Goal: Task Accomplishment & Management: Complete application form

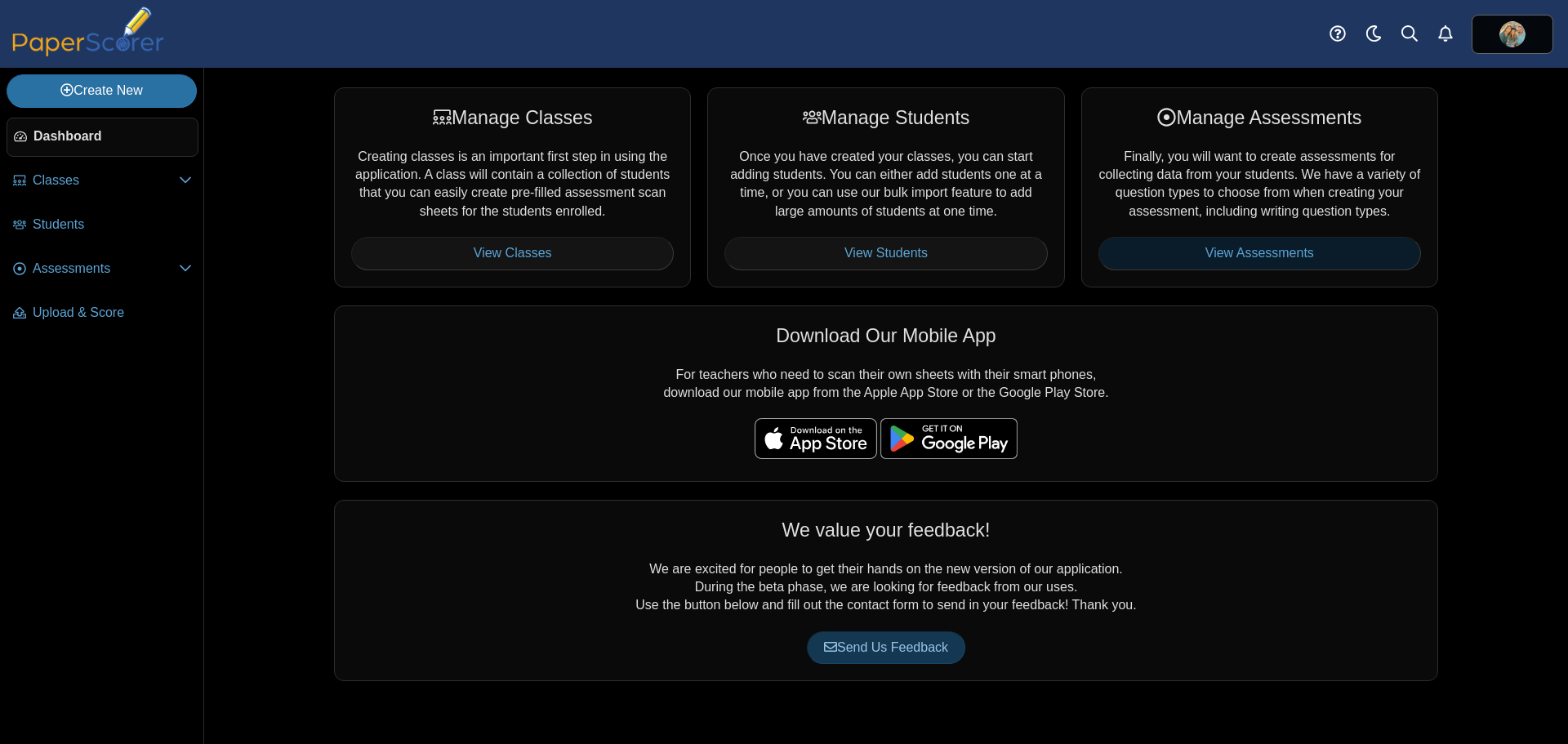
click at [1200, 244] on link "View Assessments" at bounding box center [1260, 253] width 323 height 32
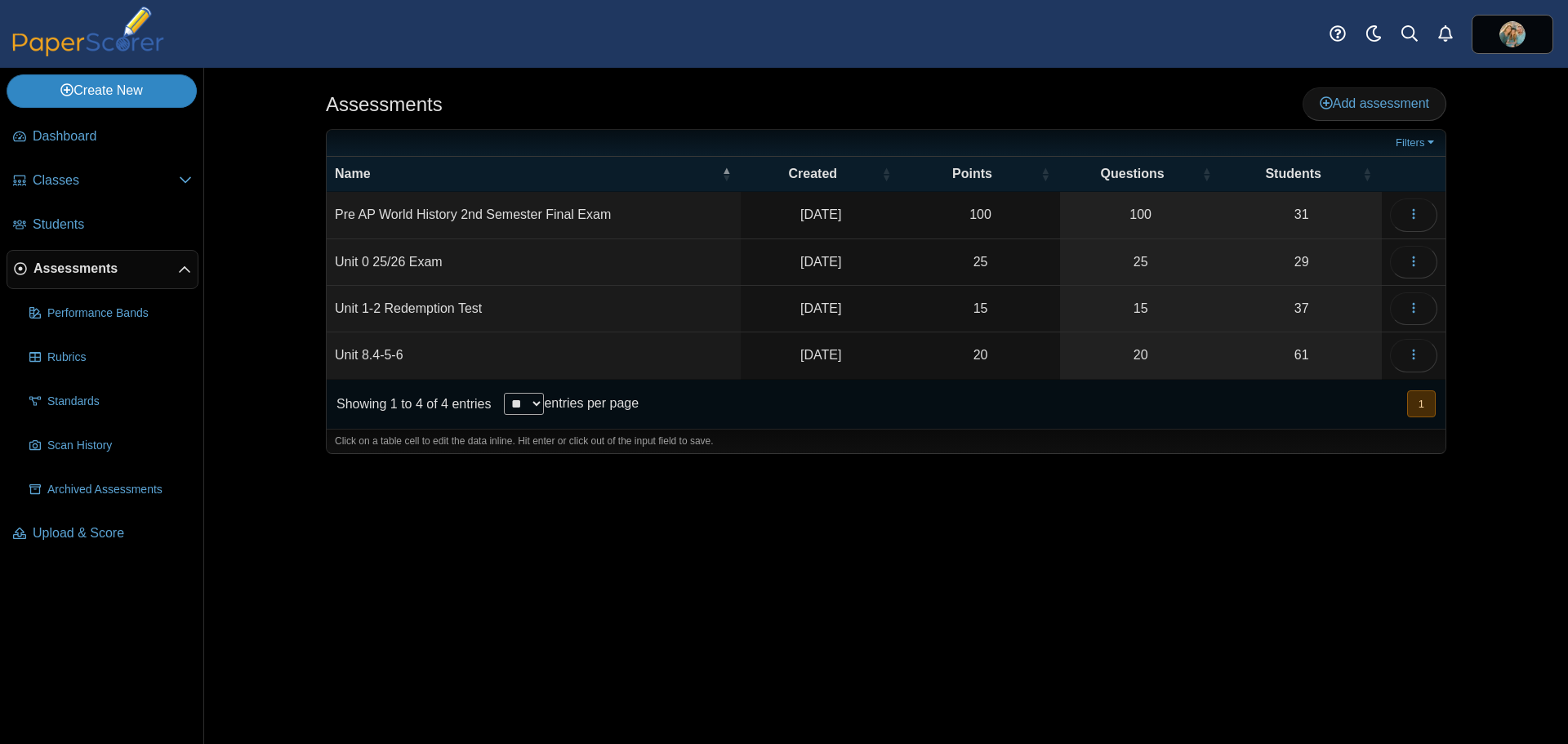
click at [139, 96] on link "Create New" at bounding box center [101, 90] width 190 height 32
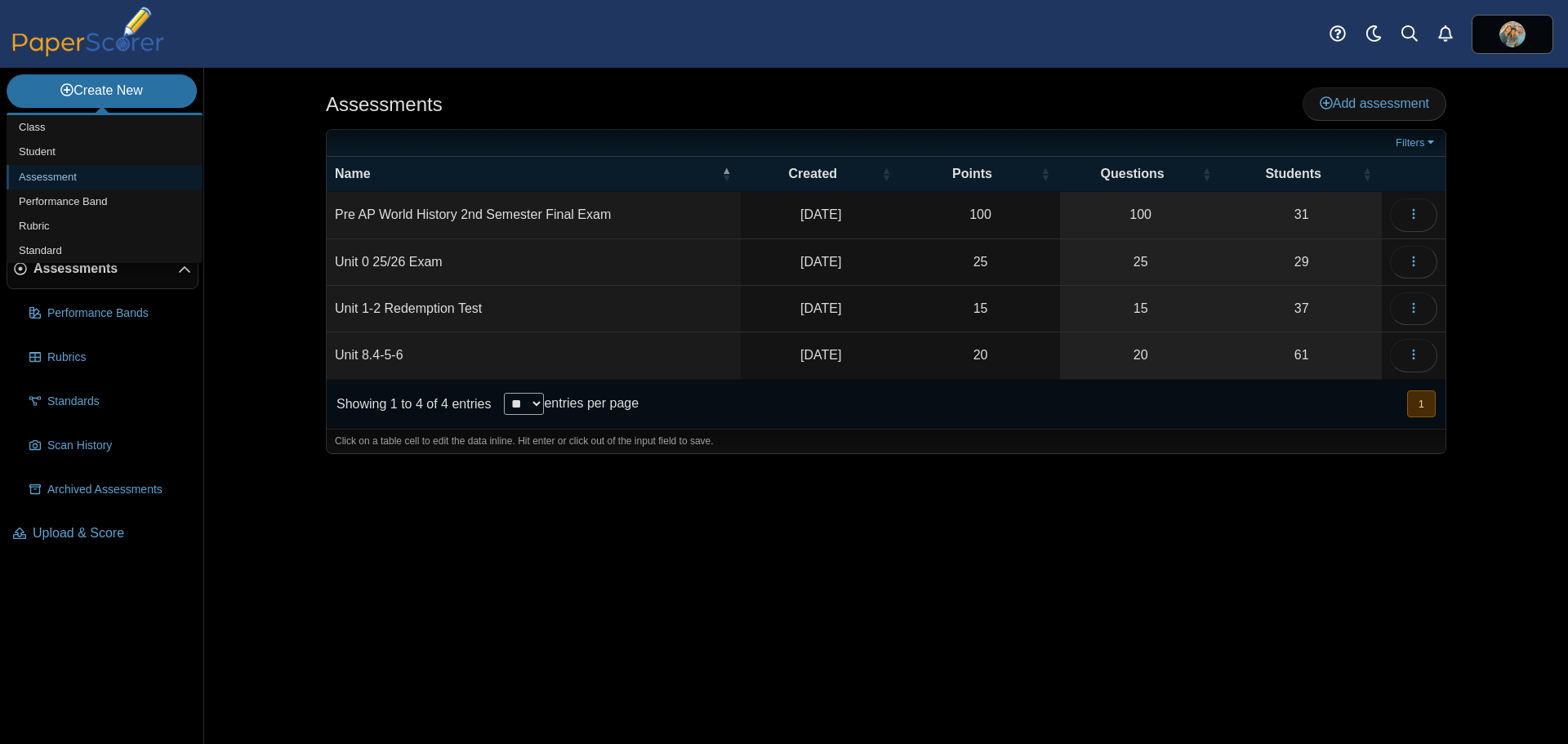
click at [45, 177] on link "Assessment" at bounding box center [104, 177] width 196 height 24
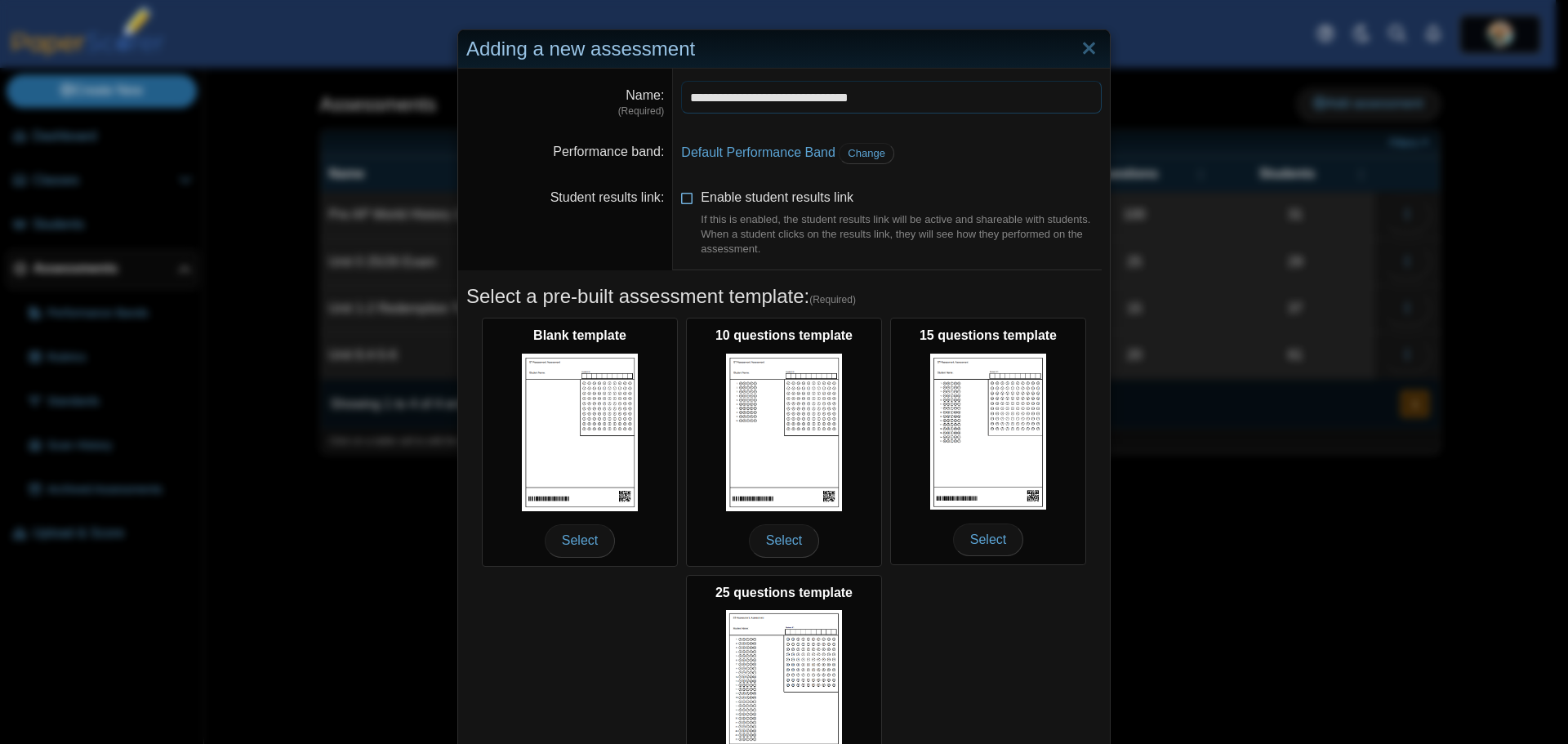
type input "**********"
click at [681, 197] on icon at bounding box center [687, 194] width 13 height 12
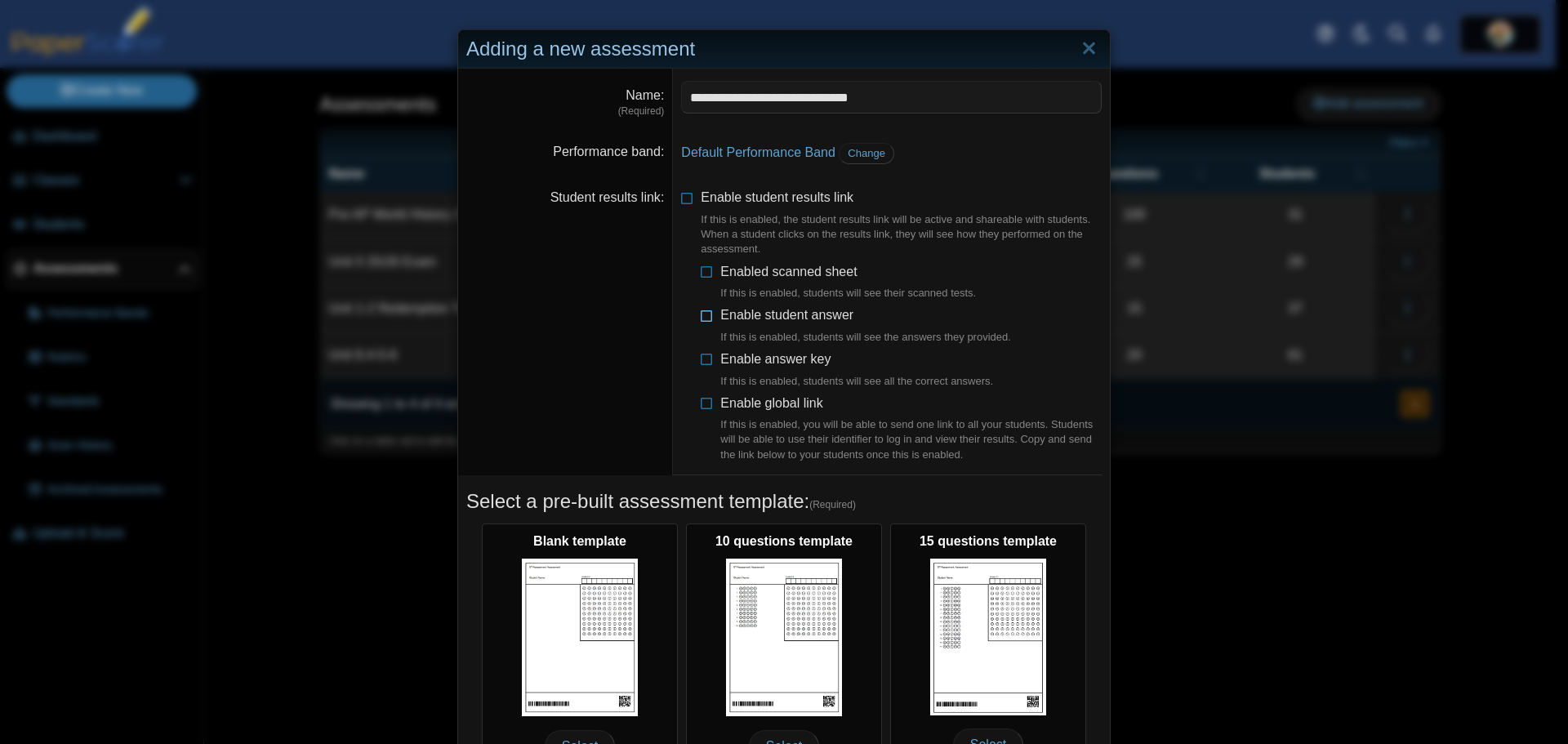
click at [701, 315] on icon at bounding box center [707, 312] width 13 height 12
click at [703, 271] on icon at bounding box center [707, 269] width 13 height 12
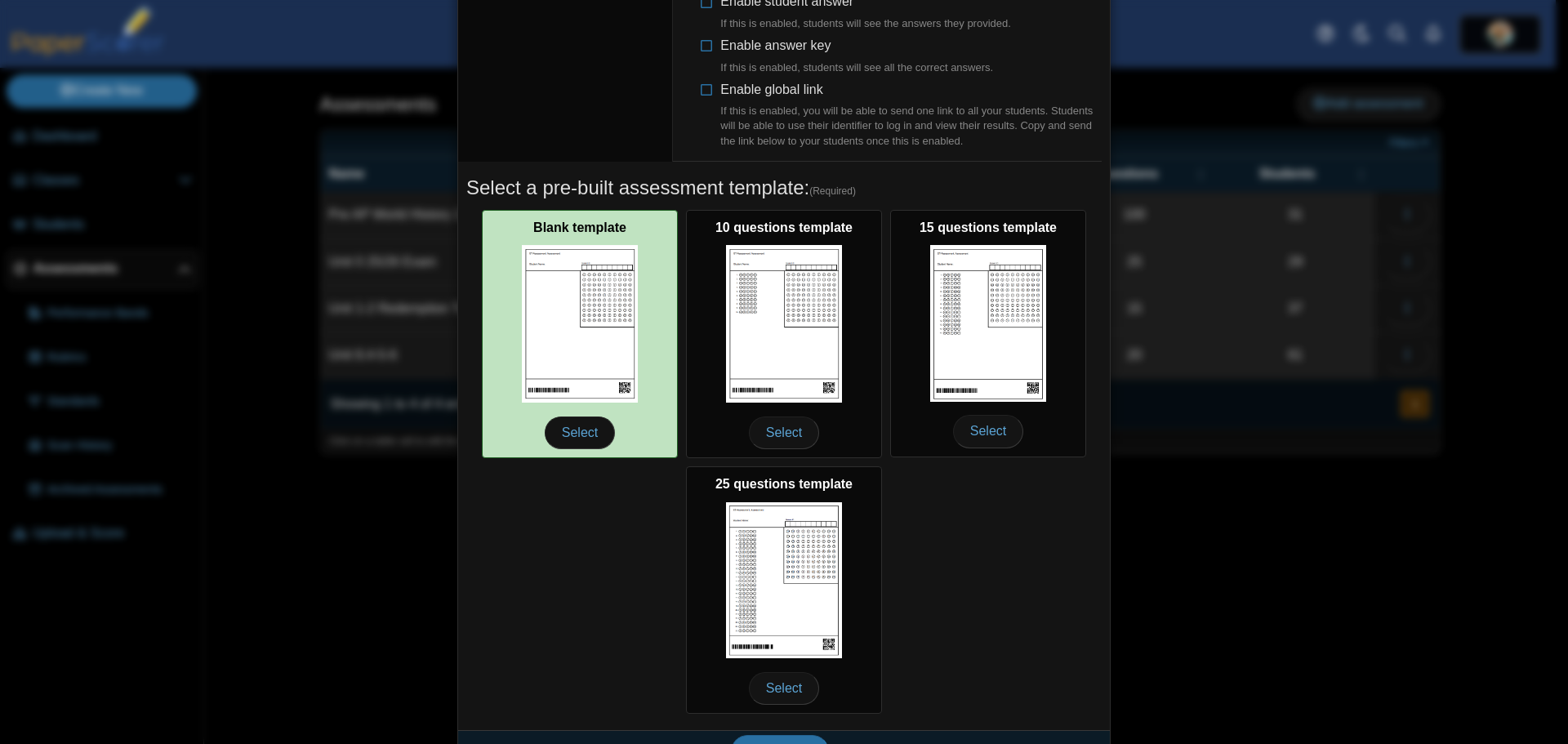
scroll to position [326, 0]
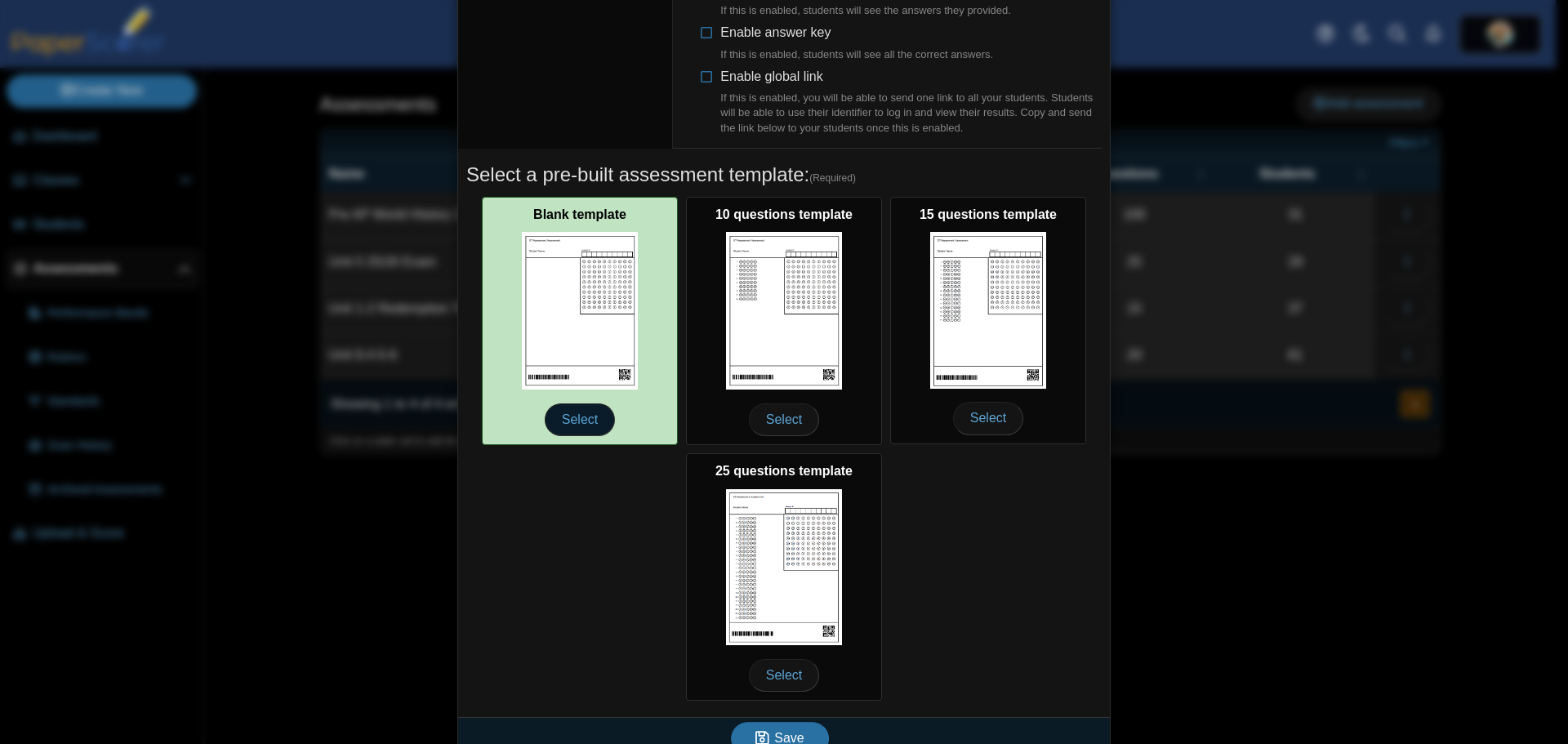
click at [580, 418] on span "Select" at bounding box center [580, 419] width 70 height 32
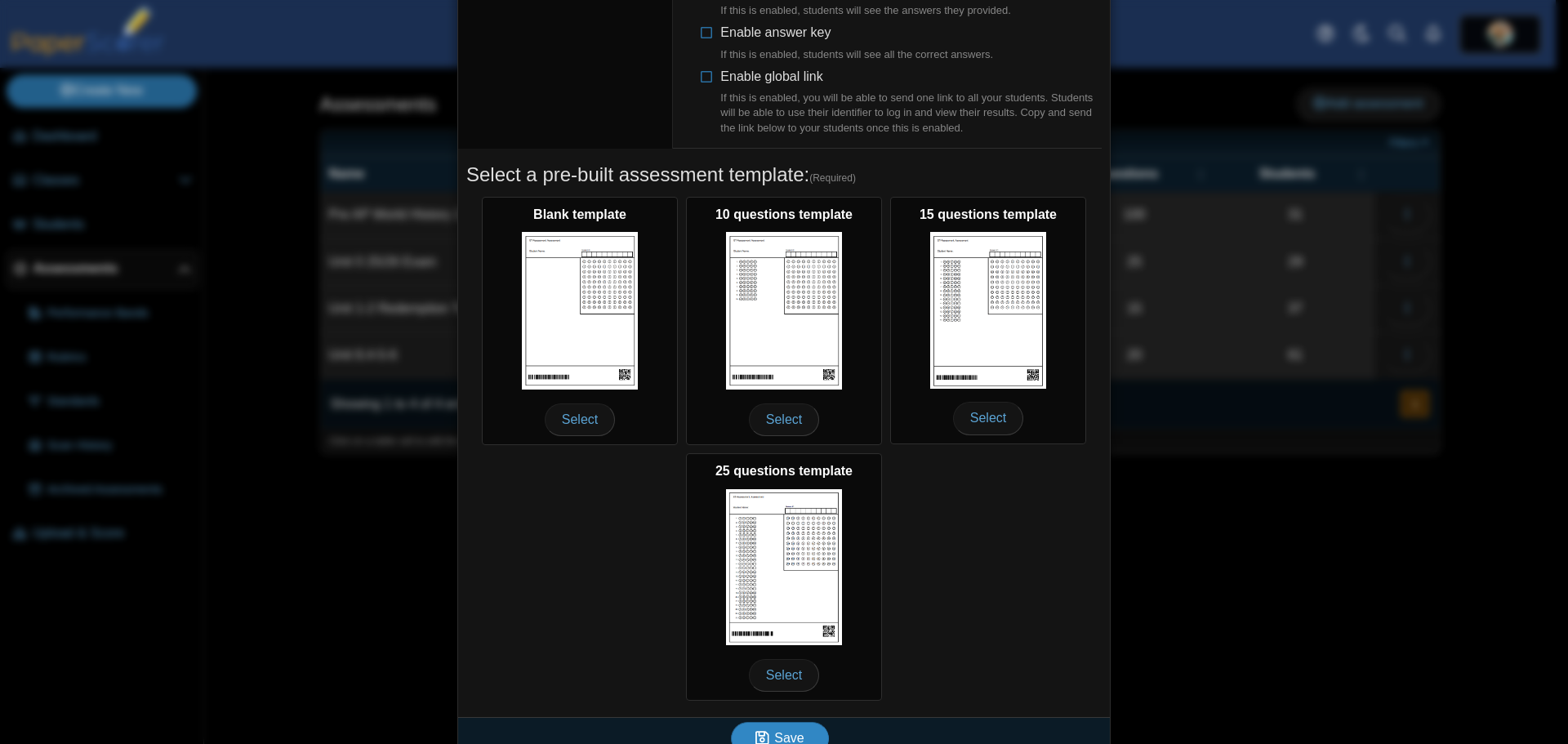
click at [761, 730] on use "submit" at bounding box center [761, 737] width 14 height 14
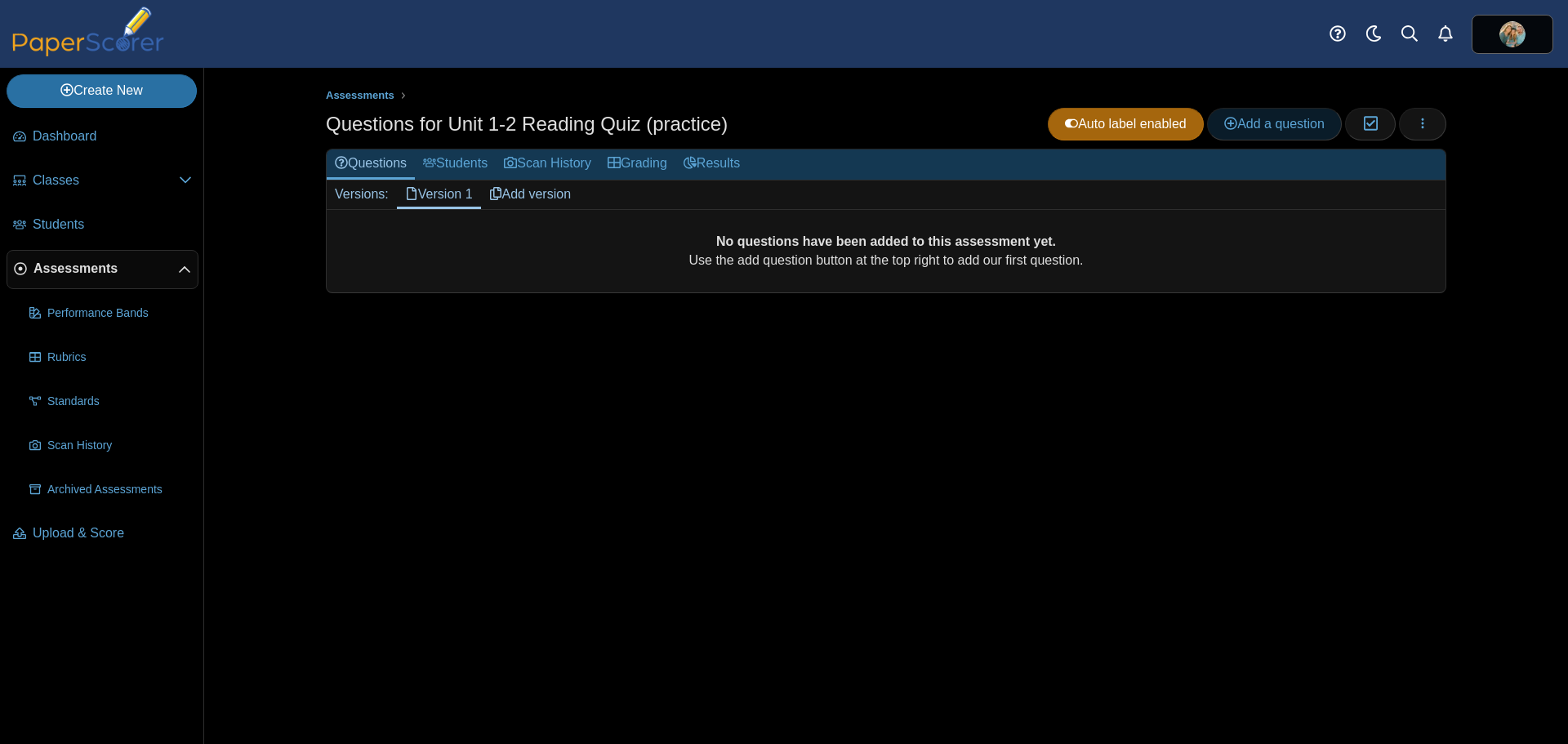
click at [1233, 124] on span "Add a question" at bounding box center [1274, 123] width 100 height 14
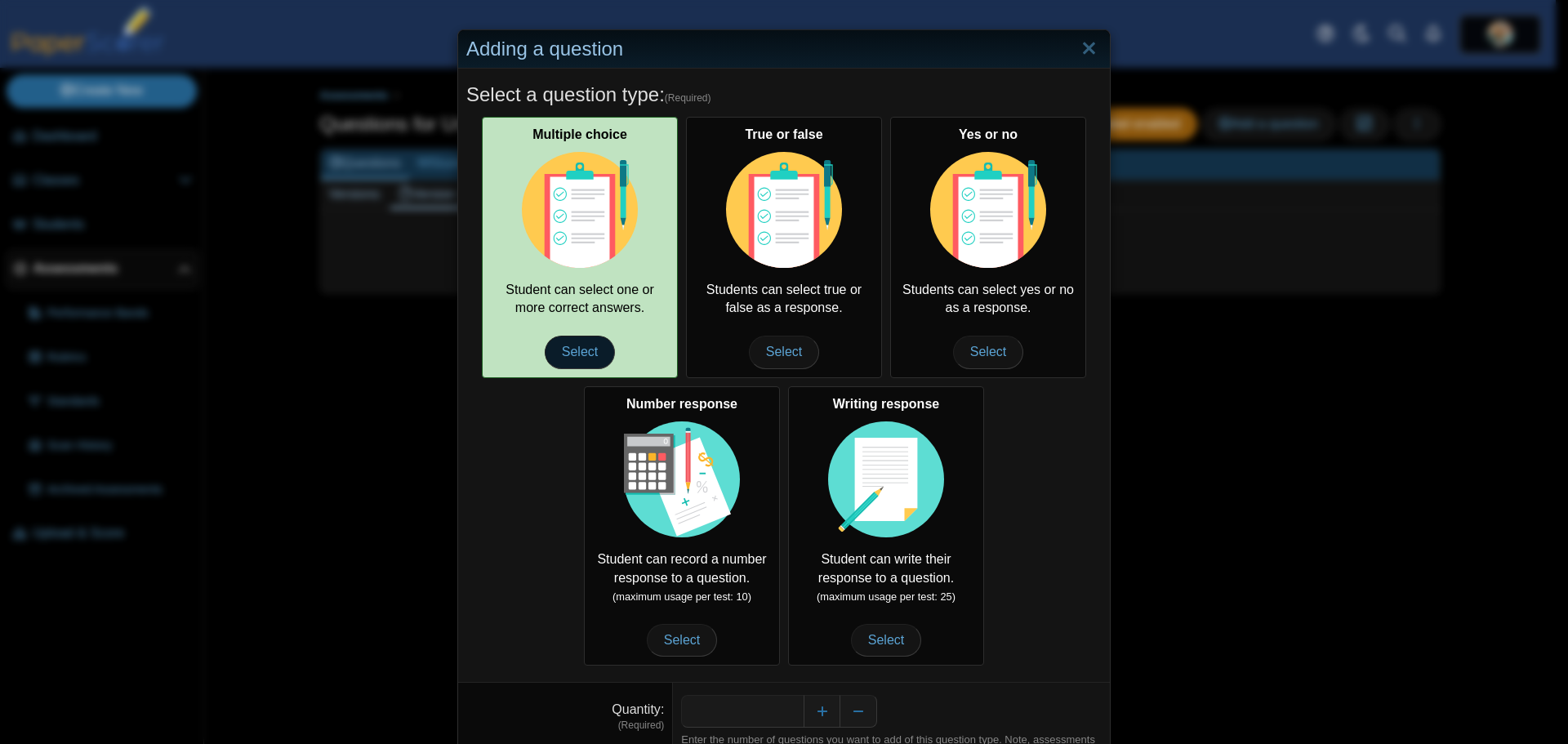
click at [581, 354] on span "Select" at bounding box center [580, 352] width 70 height 32
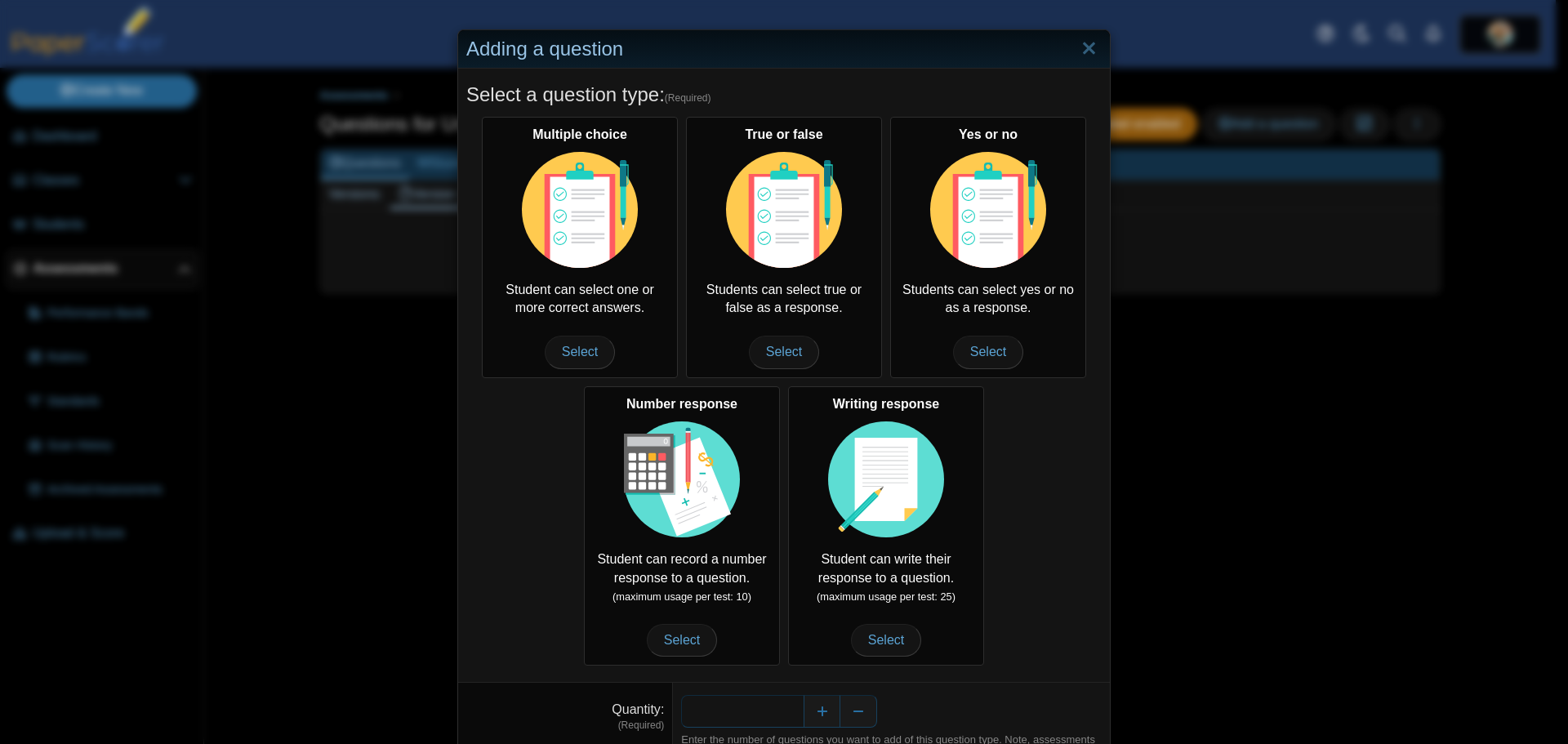
drag, startPoint x: 790, startPoint y: 712, endPoint x: 770, endPoint y: 712, distance: 20.0
click at [770, 712] on input "*" at bounding box center [742, 711] width 123 height 32
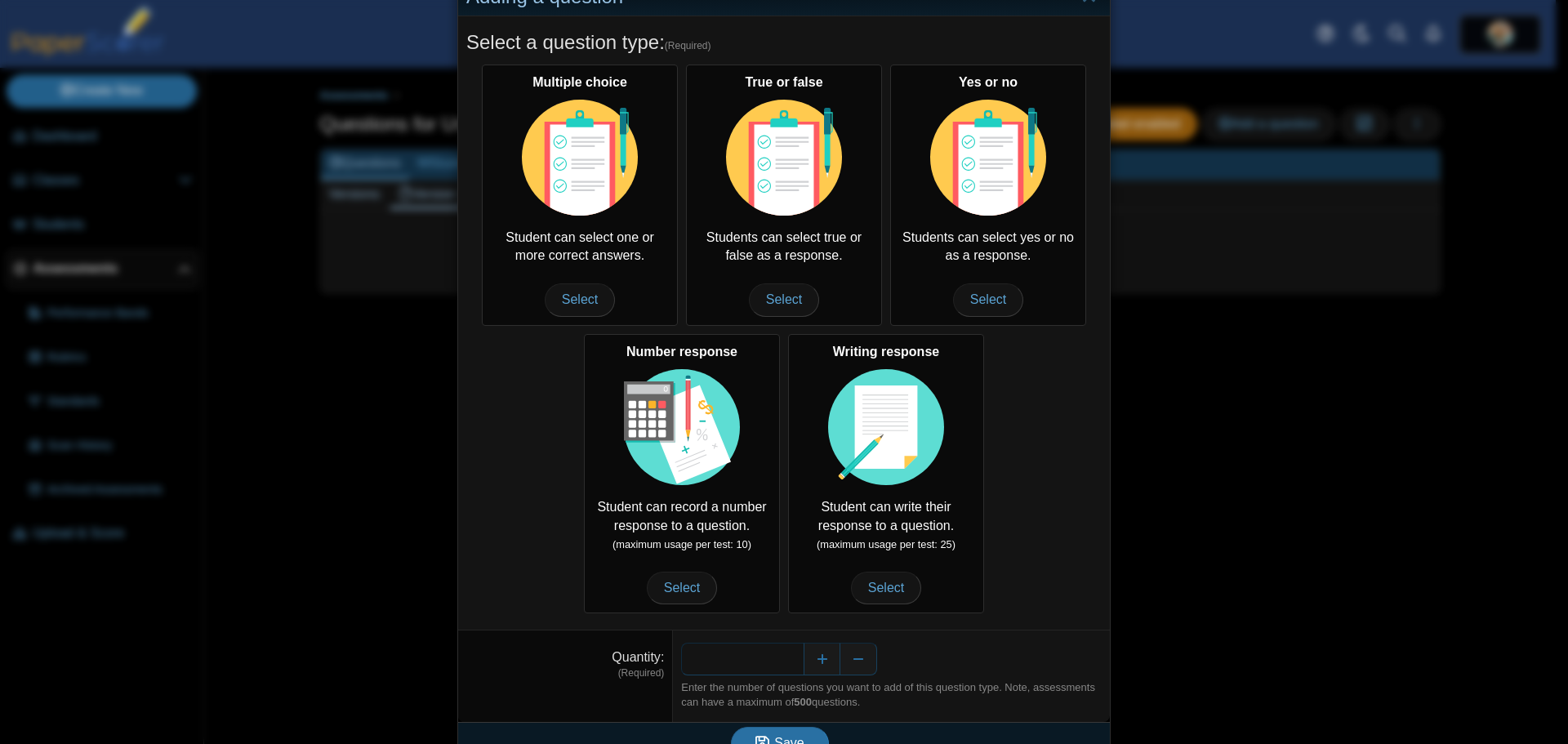
scroll to position [81, 0]
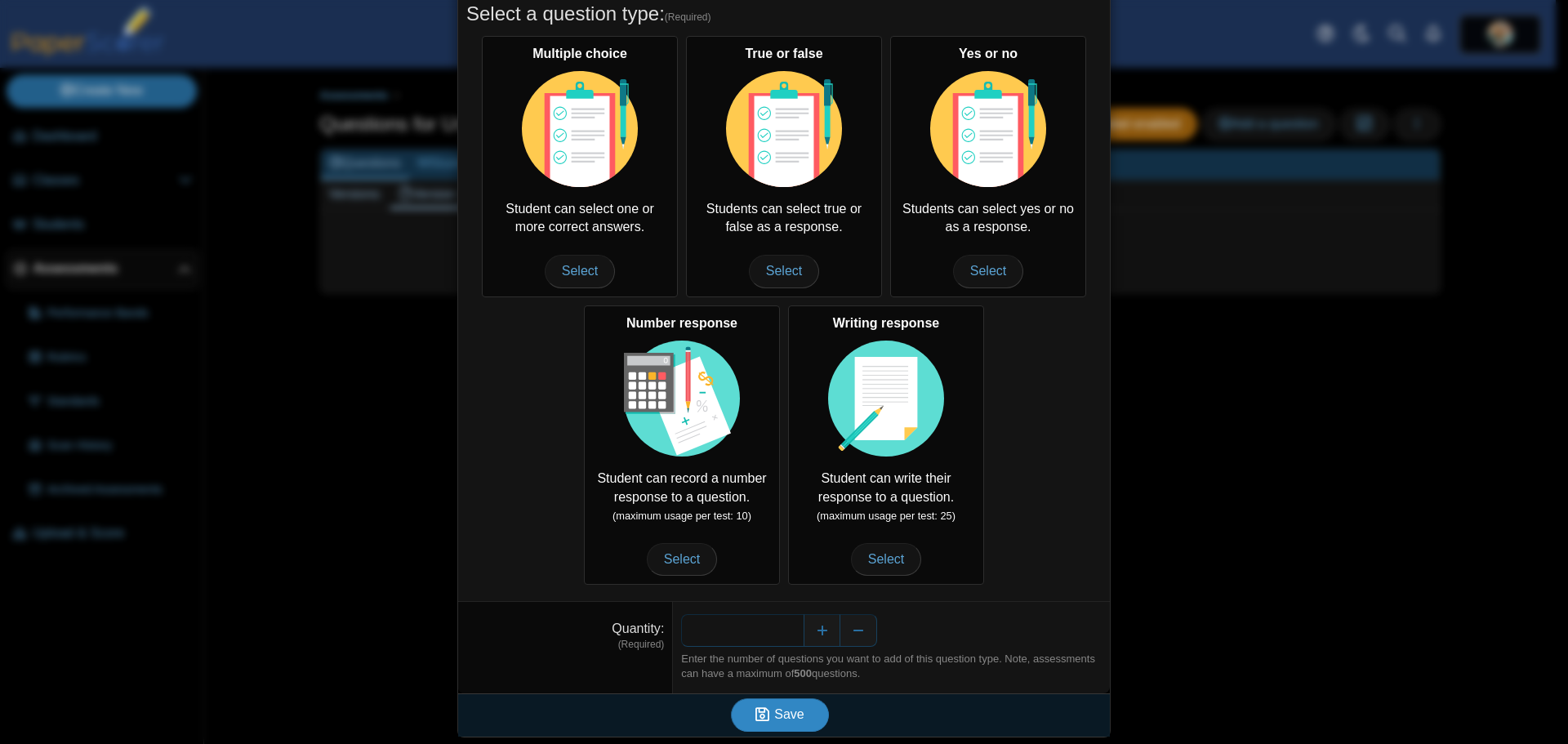
type input "**"
click at [778, 720] on span "Save" at bounding box center [789, 713] width 30 height 14
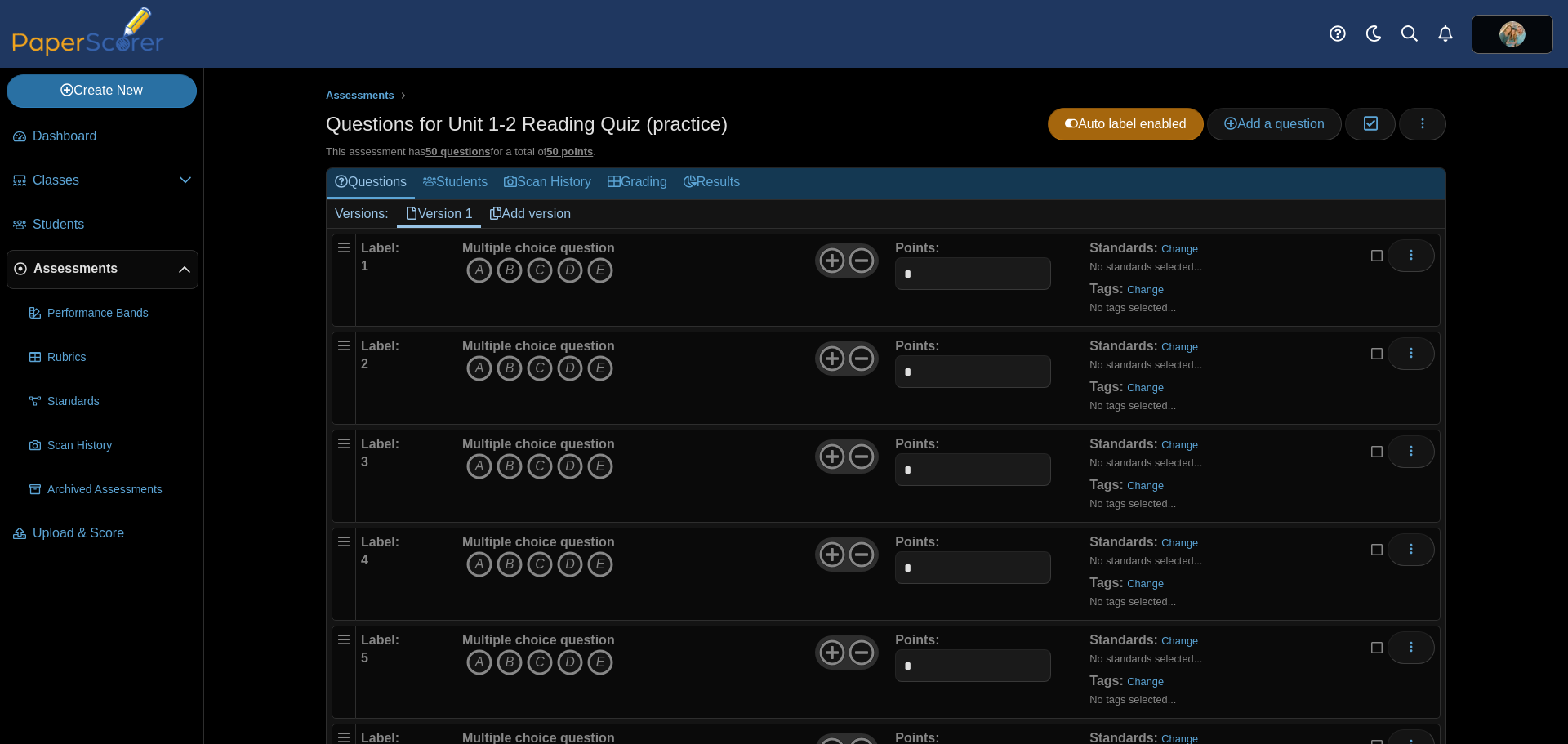
click at [503, 269] on icon "B" at bounding box center [509, 270] width 26 height 26
click at [539, 360] on icon "C" at bounding box center [540, 368] width 26 height 26
click at [469, 464] on icon "A" at bounding box center [479, 465] width 26 height 26
click at [561, 559] on icon "D" at bounding box center [569, 564] width 26 height 26
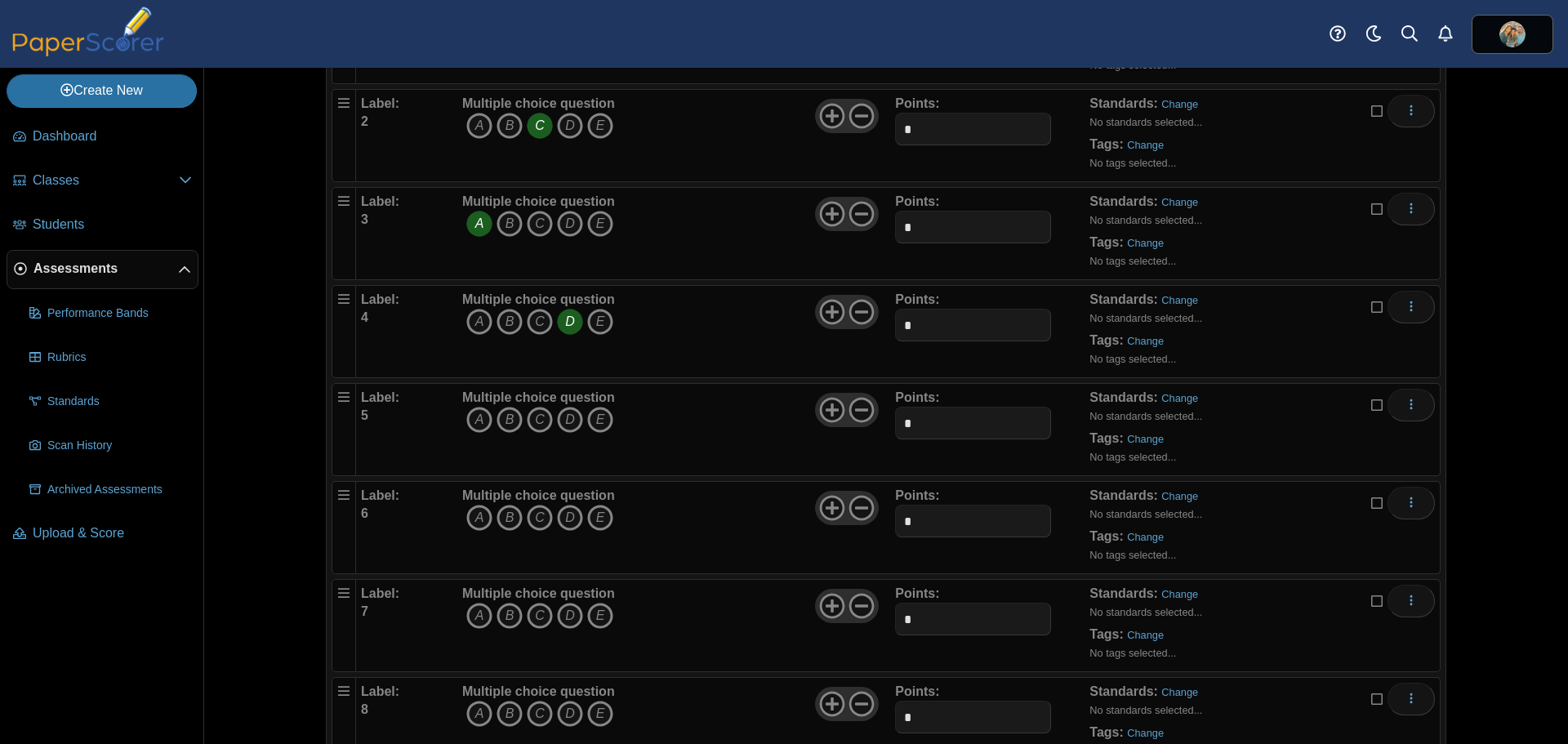
scroll to position [245, 0]
click at [502, 419] on icon "B" at bounding box center [509, 417] width 26 height 26
click at [533, 513] on icon "C" at bounding box center [540, 515] width 26 height 26
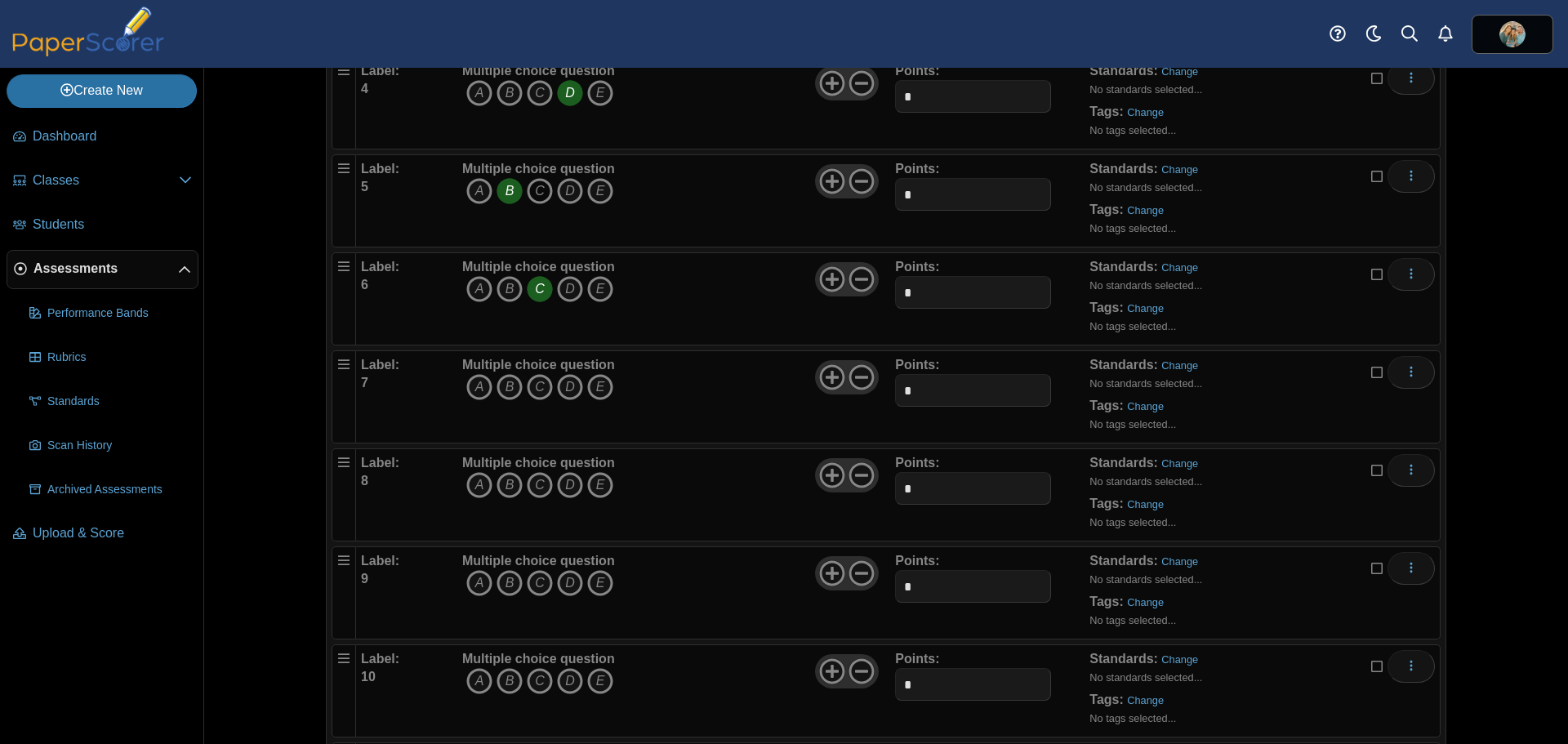
scroll to position [490, 0]
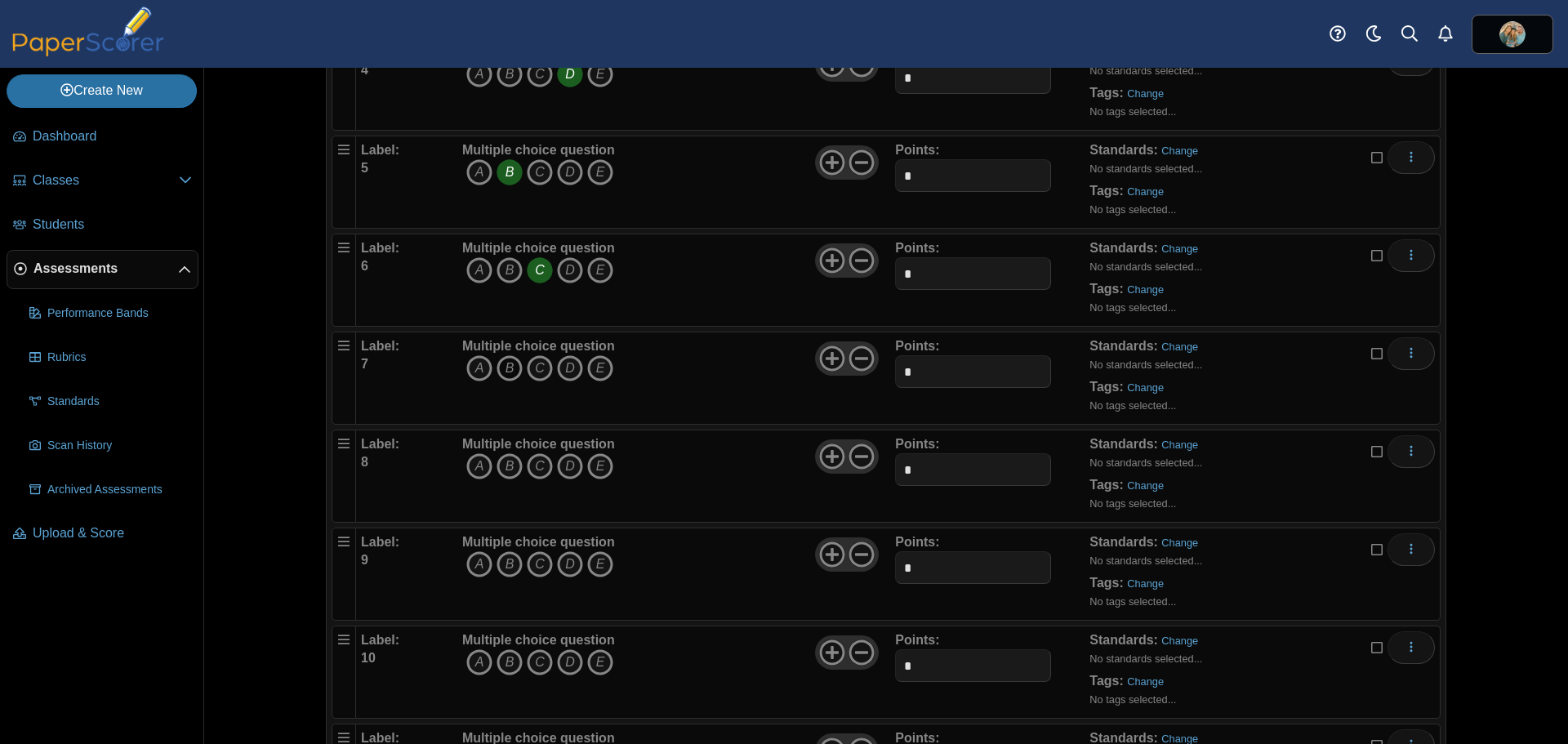
click at [499, 372] on icon "B" at bounding box center [509, 368] width 26 height 26
click at [475, 464] on icon "A" at bounding box center [479, 465] width 26 height 26
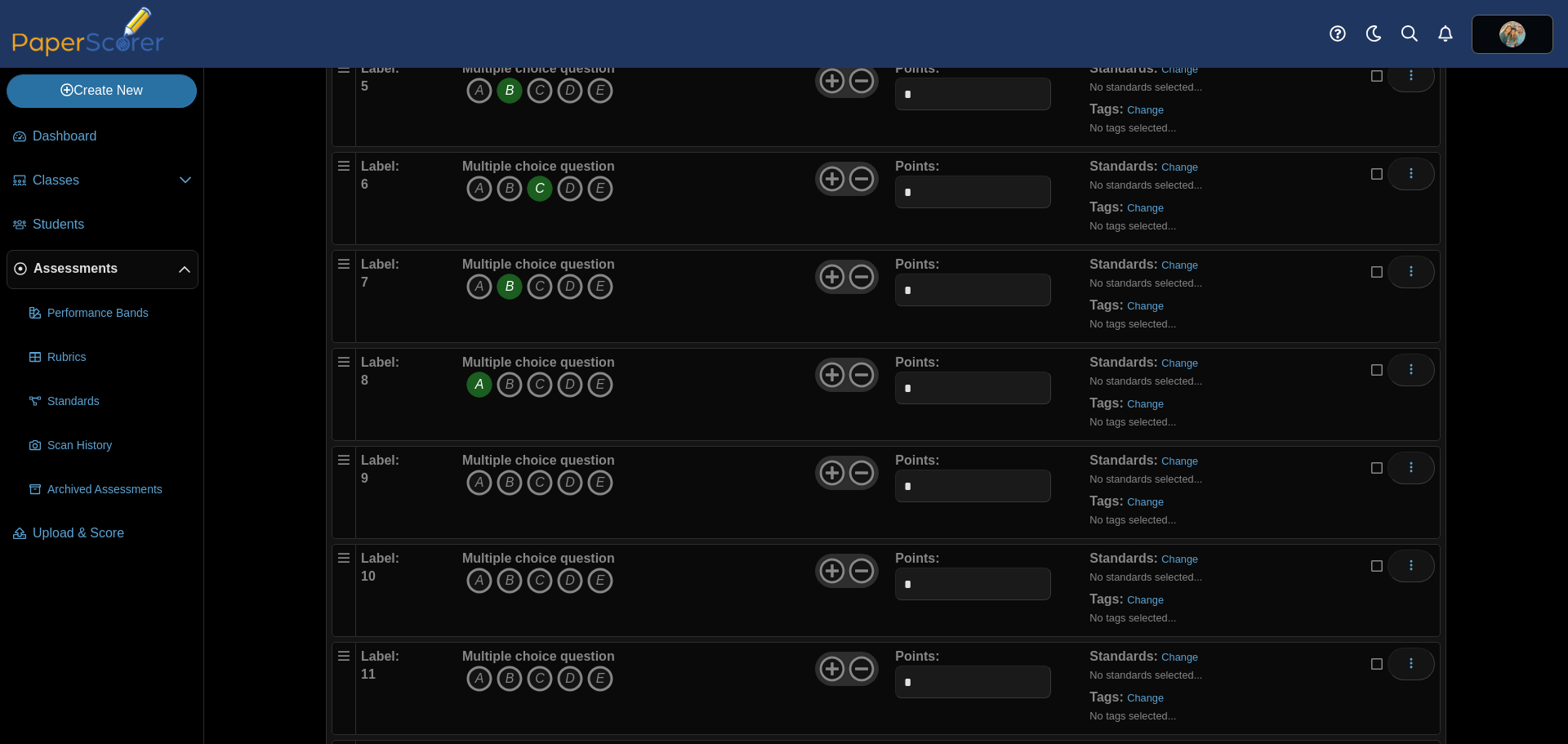
scroll to position [653, 0]
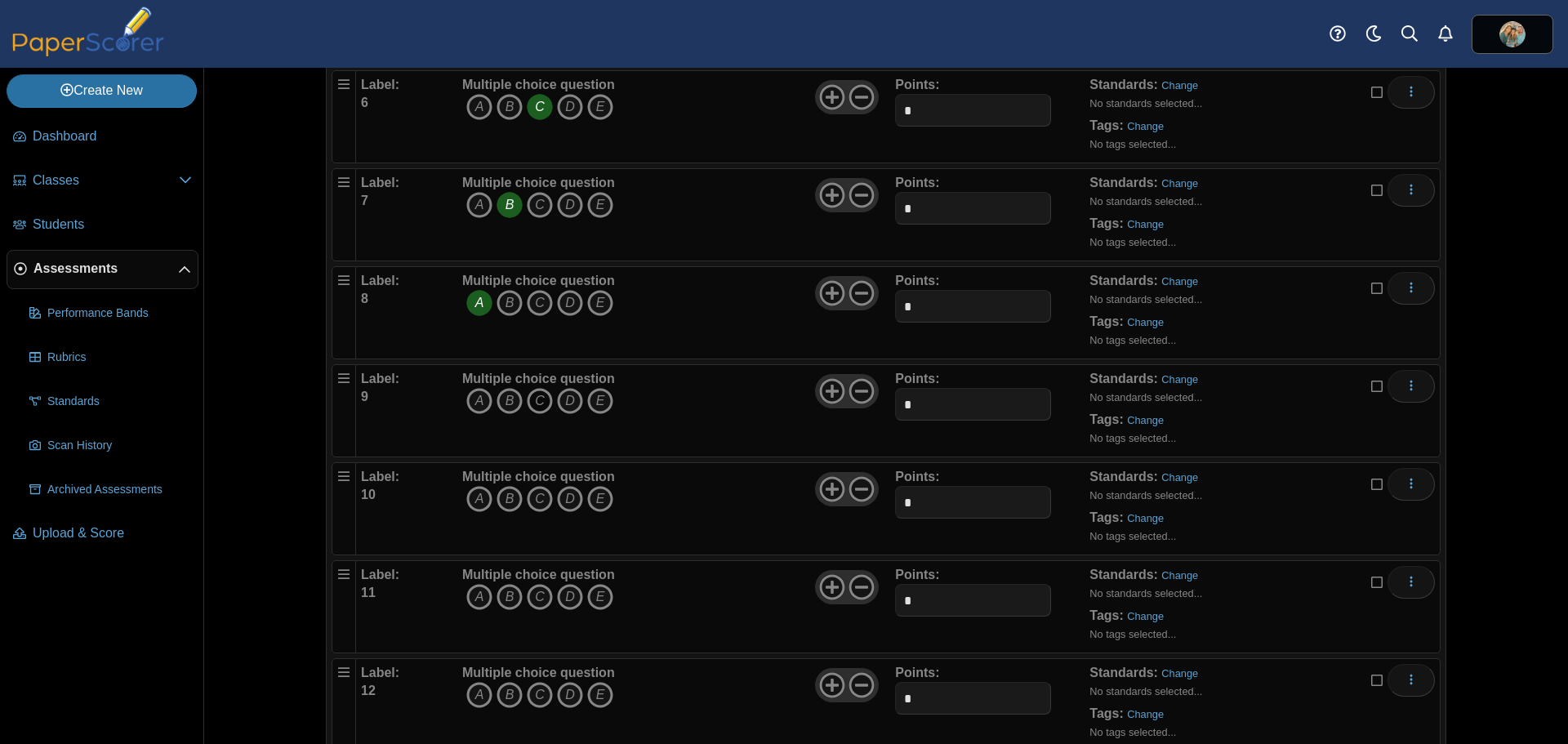
click at [527, 401] on icon "C" at bounding box center [540, 400] width 26 height 26
click at [496, 491] on icon "B" at bounding box center [509, 499] width 26 height 26
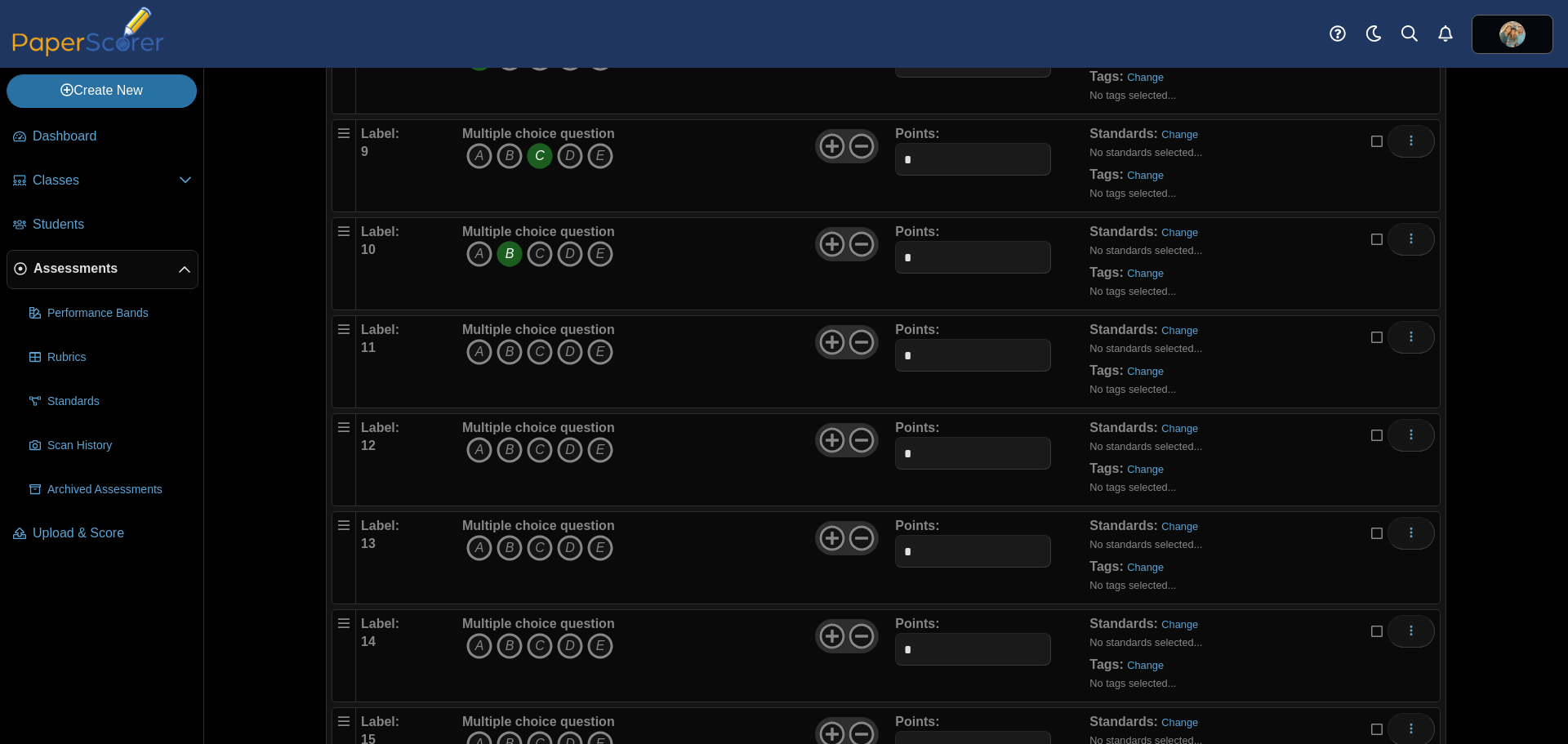
scroll to position [979, 0]
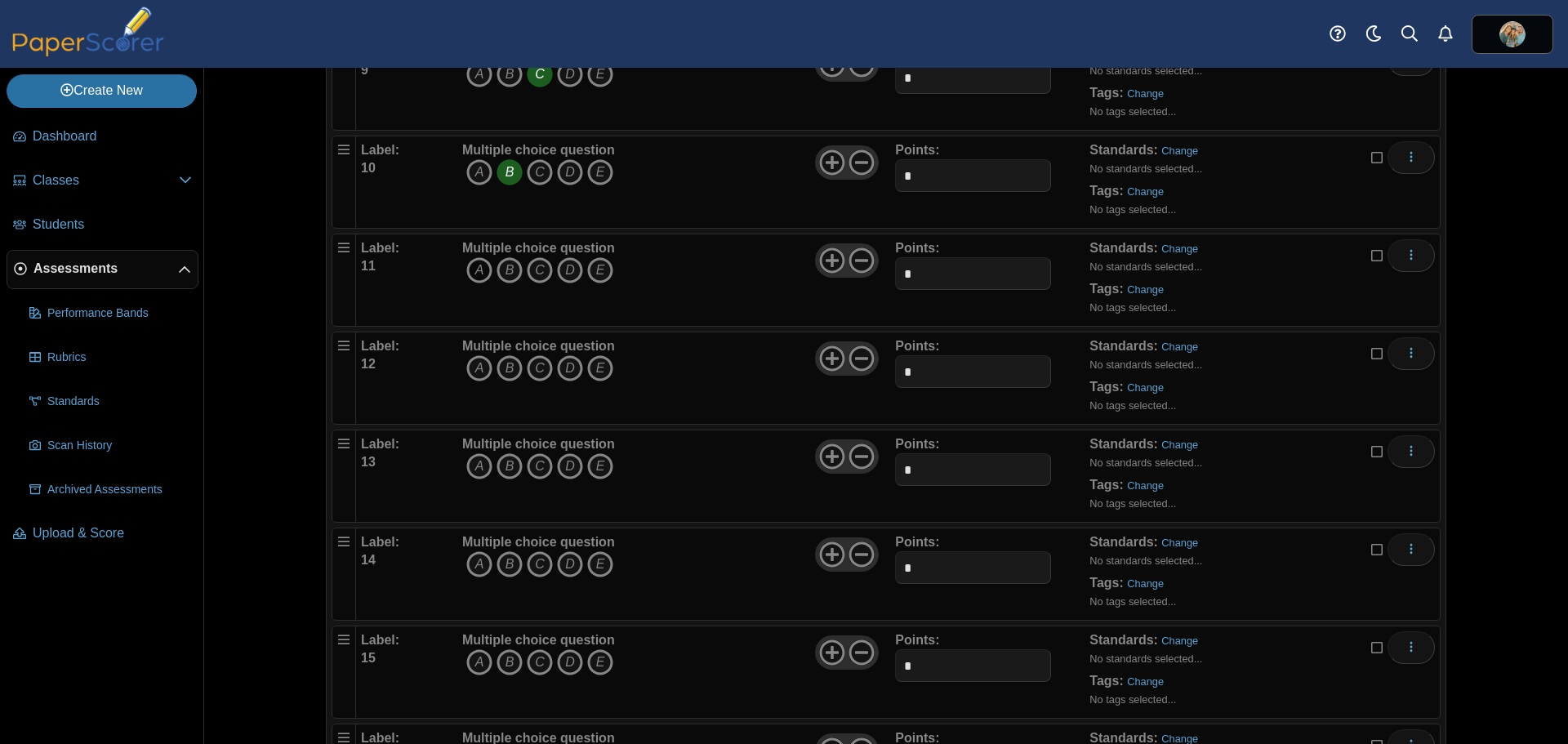
click at [471, 271] on icon "A" at bounding box center [479, 270] width 26 height 26
click at [474, 362] on icon "A" at bounding box center [479, 368] width 26 height 26
click at [537, 465] on icon "C" at bounding box center [540, 465] width 26 height 26
click at [470, 563] on icon "A" at bounding box center [479, 564] width 26 height 26
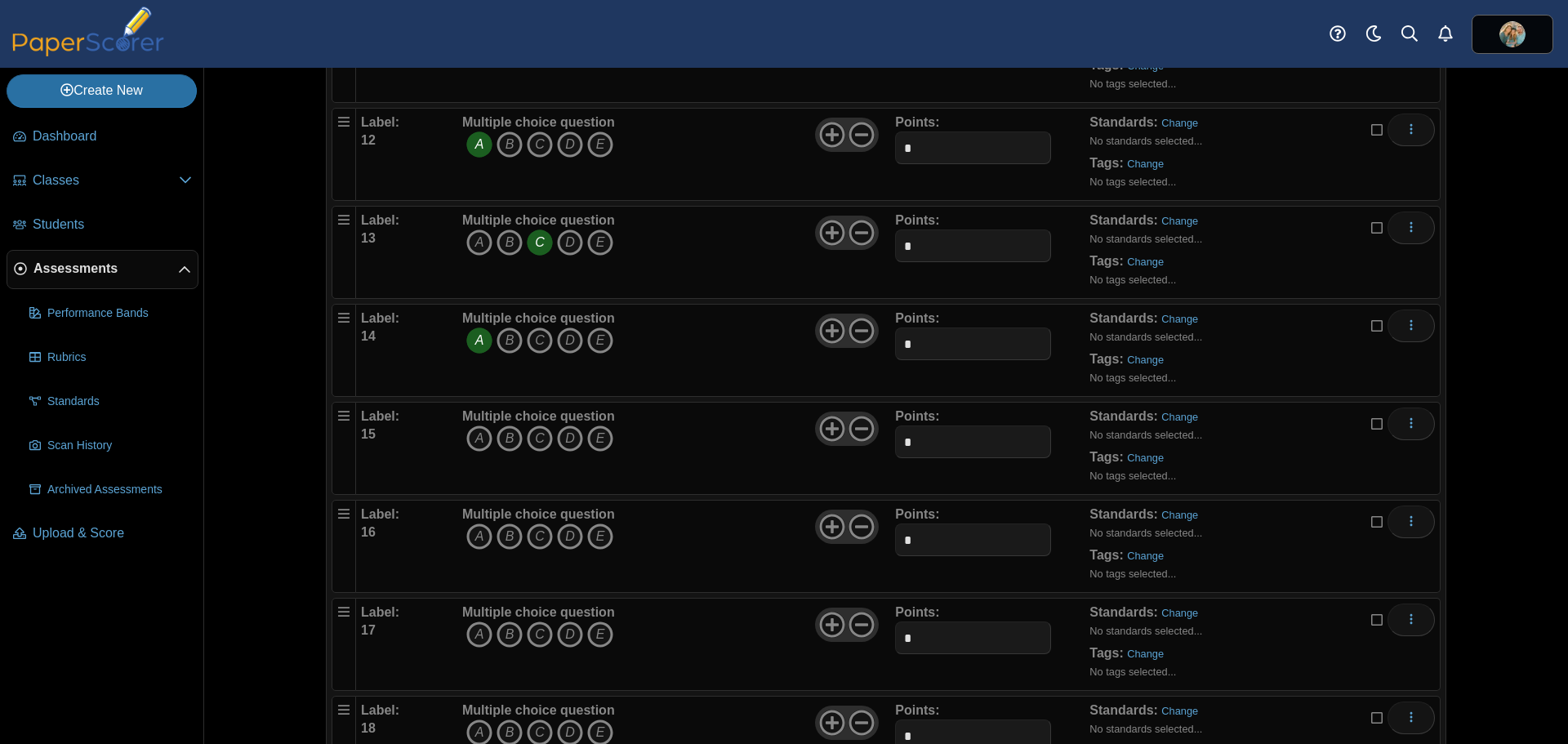
scroll to position [1225, 0]
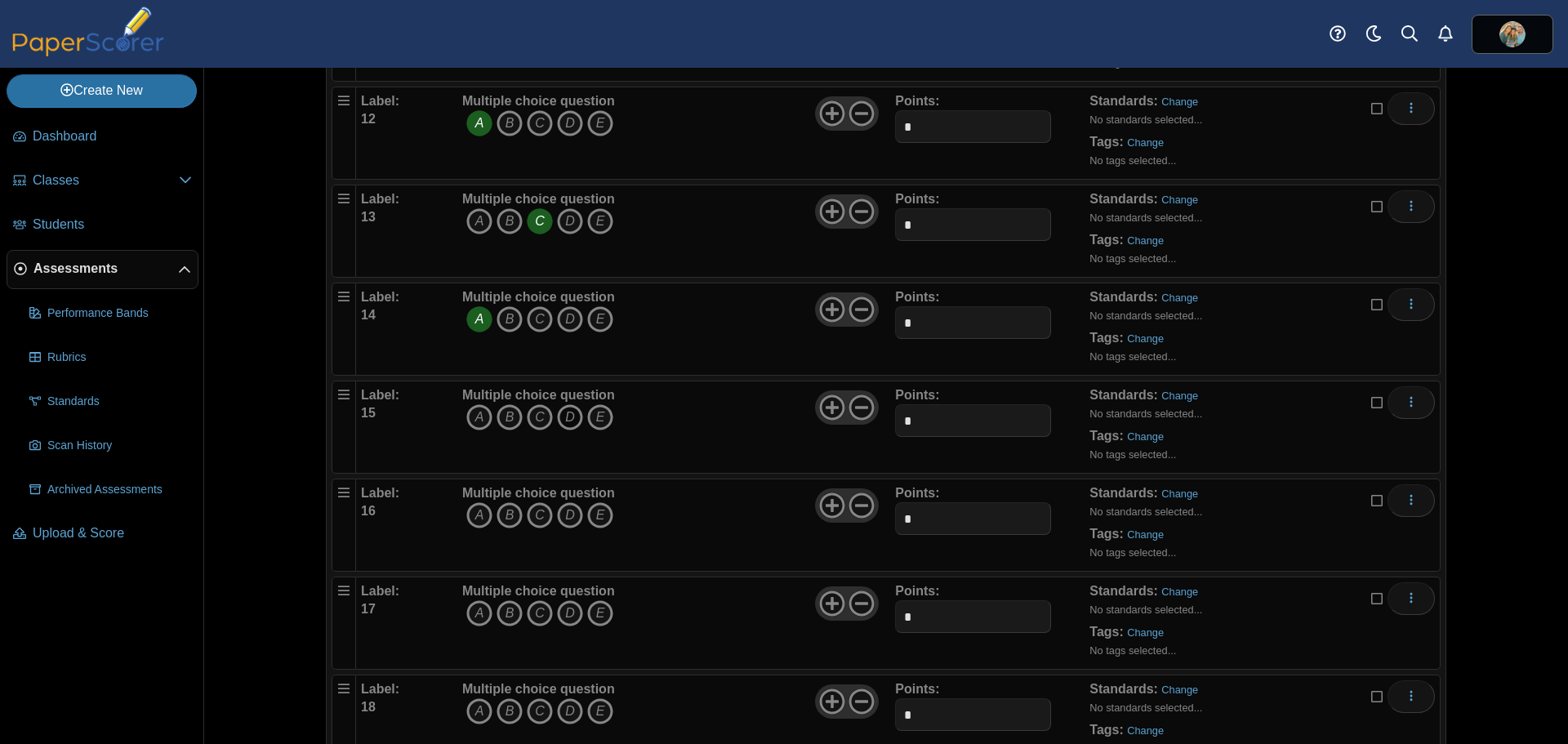
click at [558, 416] on icon "D" at bounding box center [569, 417] width 26 height 26
click at [496, 515] on icon "B" at bounding box center [509, 515] width 26 height 26
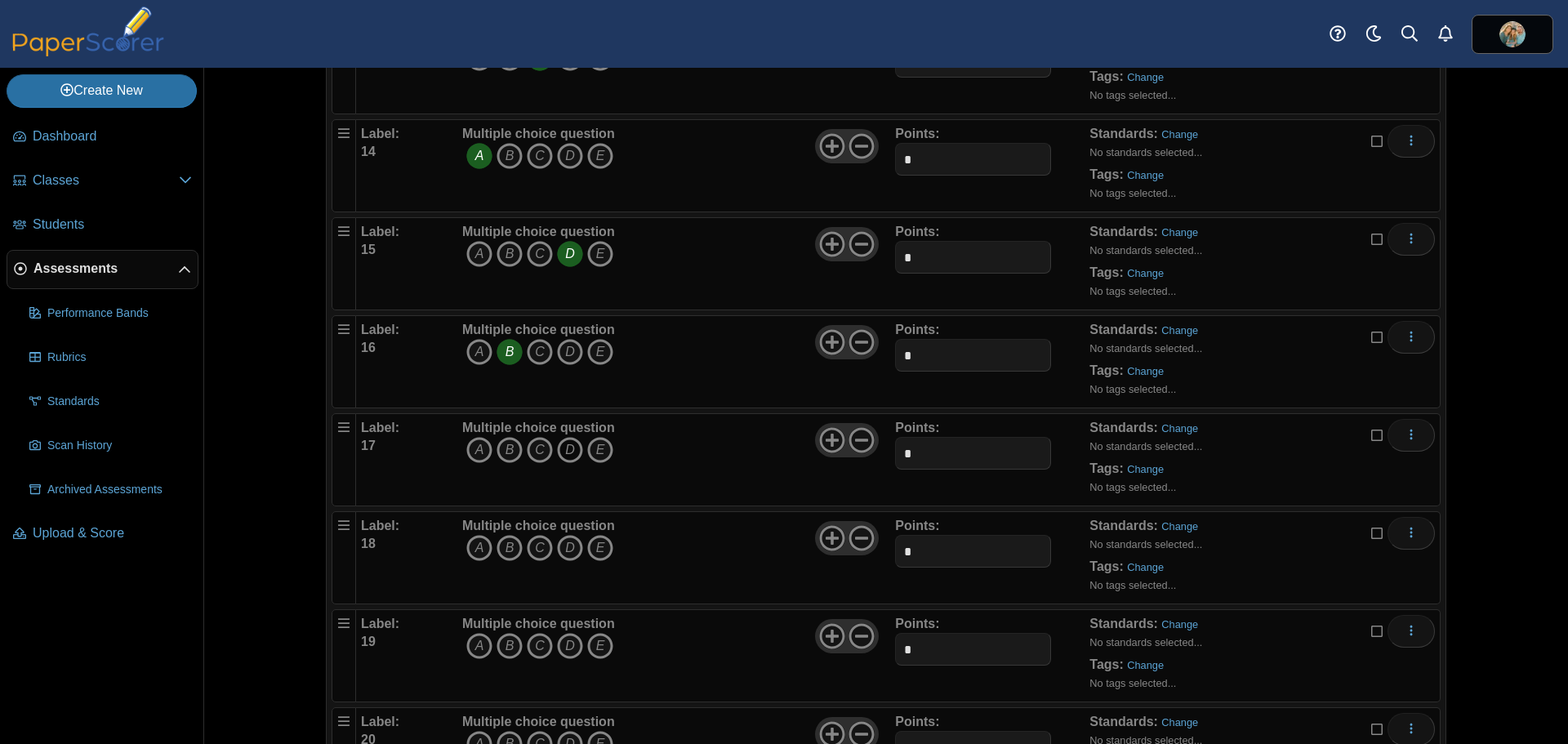
click at [567, 452] on icon "D" at bounding box center [569, 449] width 26 height 26
click at [474, 548] on icon "A" at bounding box center [479, 547] width 26 height 26
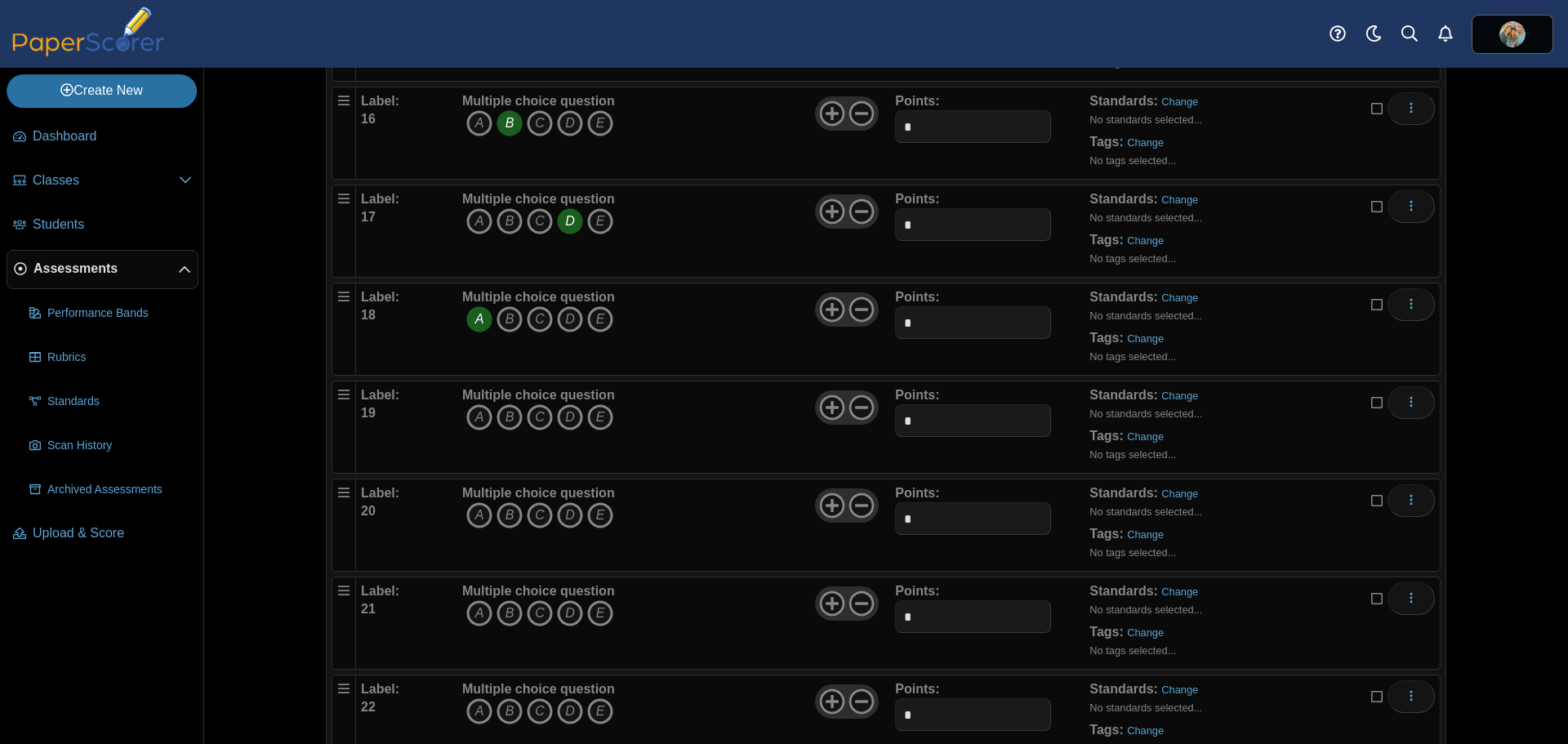
scroll to position [1633, 0]
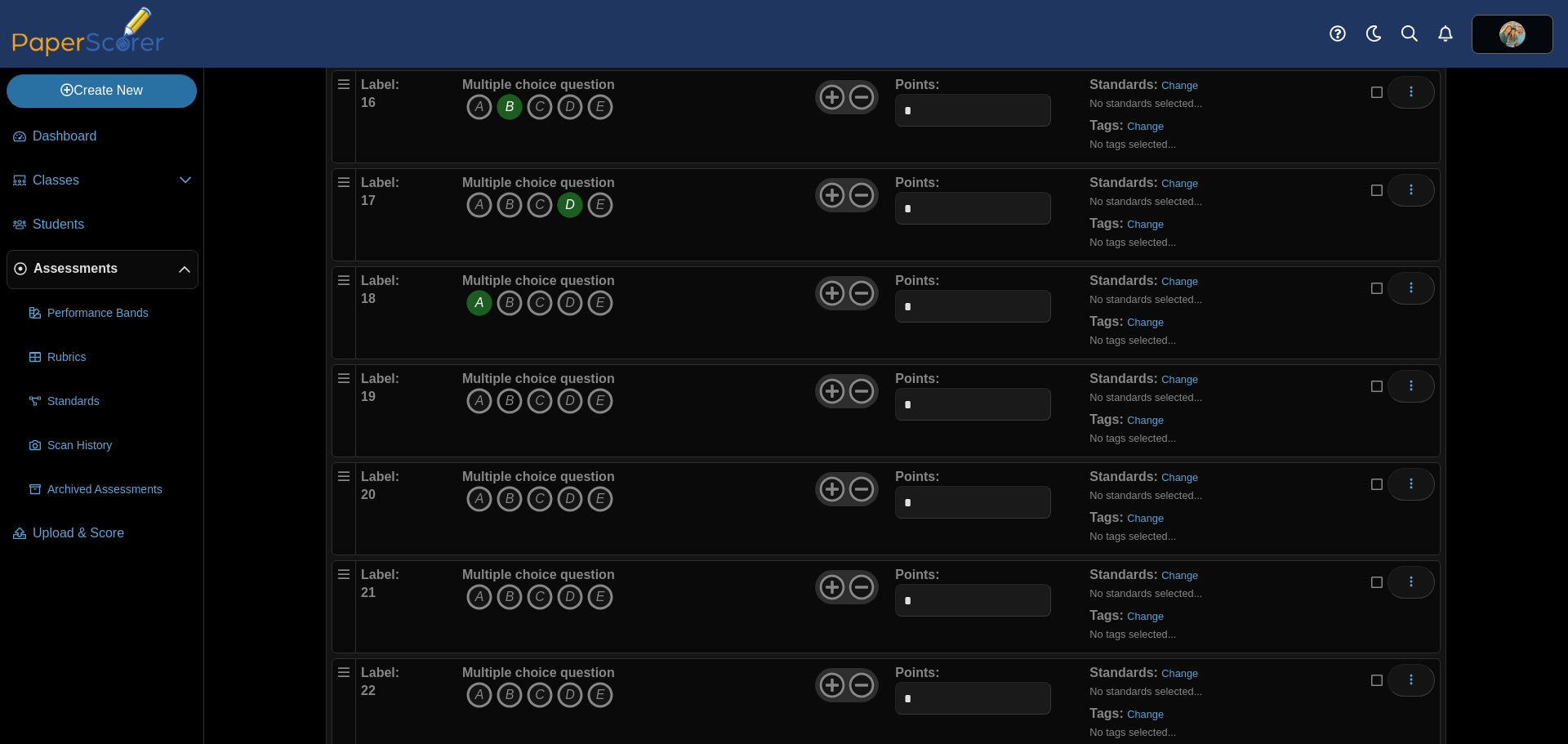
click at [503, 403] on icon "B" at bounding box center [509, 400] width 26 height 26
click at [539, 501] on icon "C" at bounding box center [540, 499] width 26 height 26
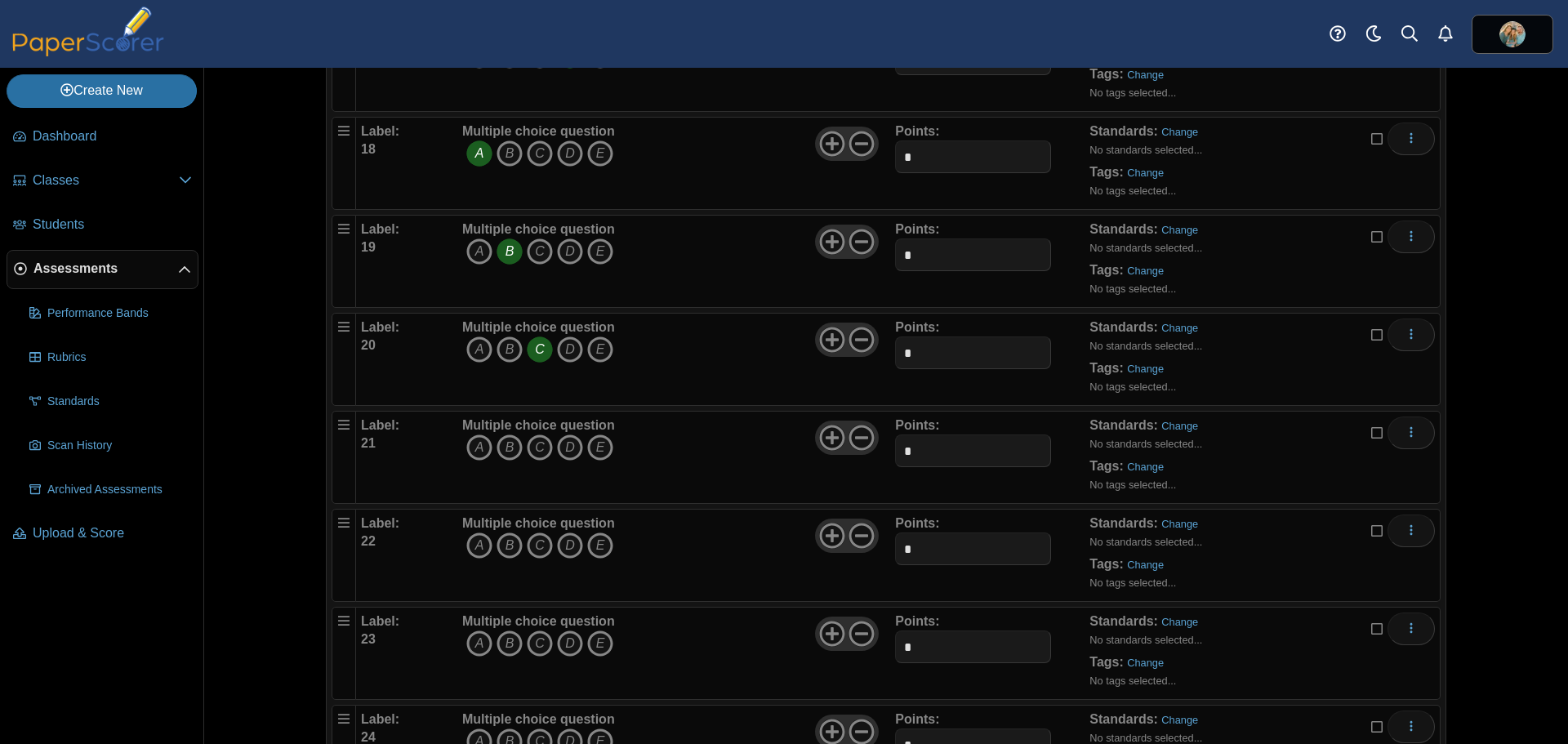
scroll to position [1796, 0]
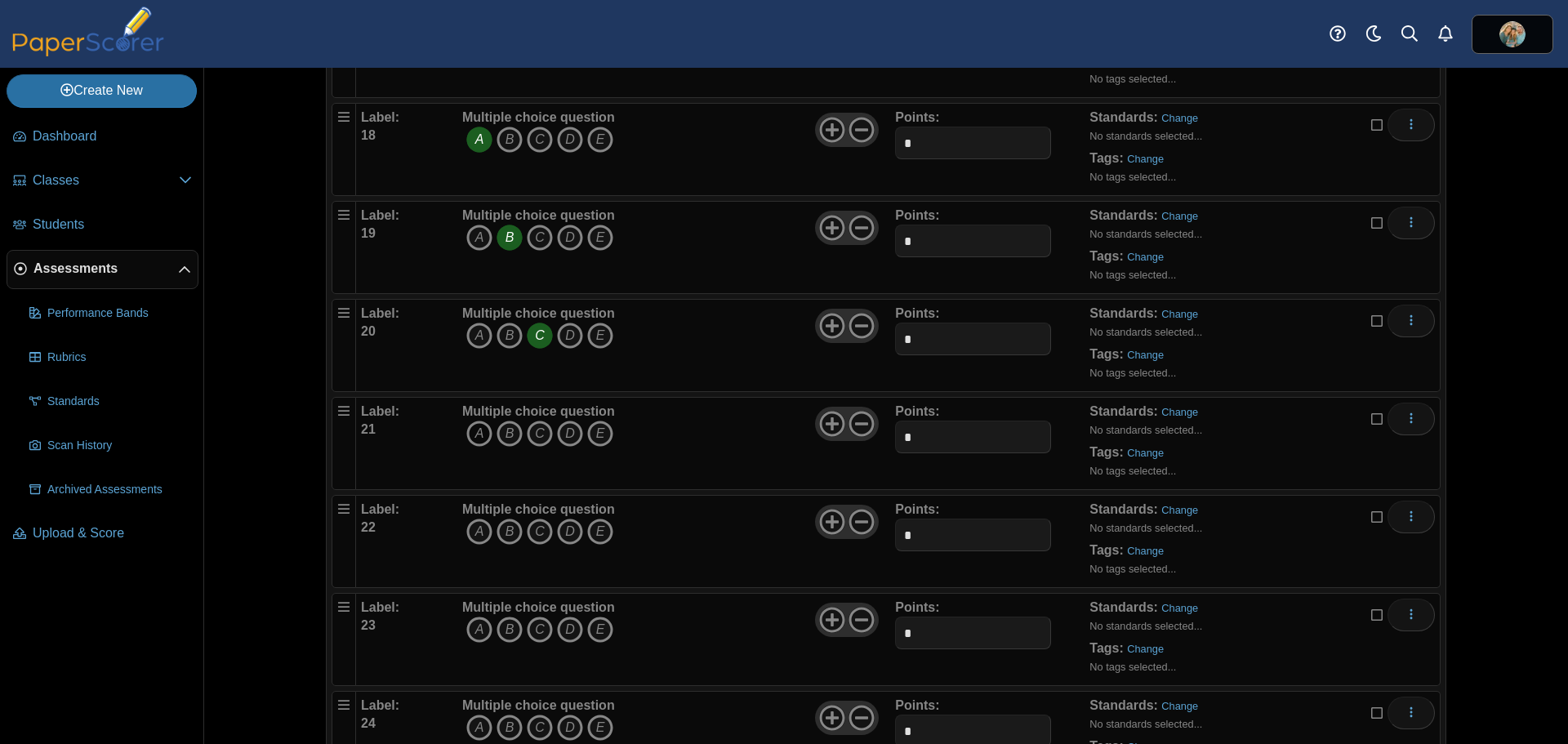
click at [477, 435] on icon "A" at bounding box center [479, 433] width 26 height 26
click at [533, 525] on icon "C" at bounding box center [540, 531] width 26 height 26
click at [505, 624] on icon "B" at bounding box center [509, 629] width 26 height 26
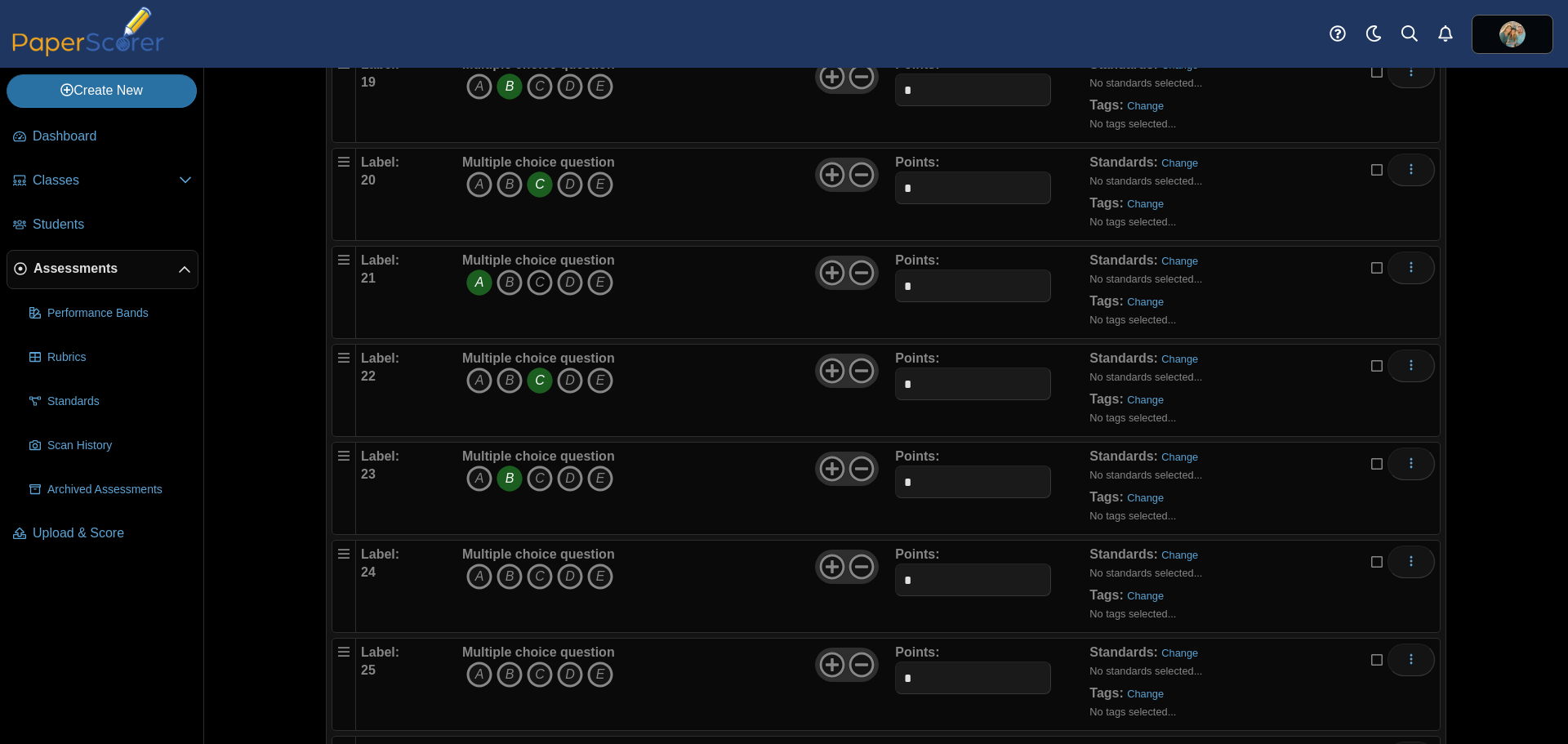
scroll to position [1960, 0]
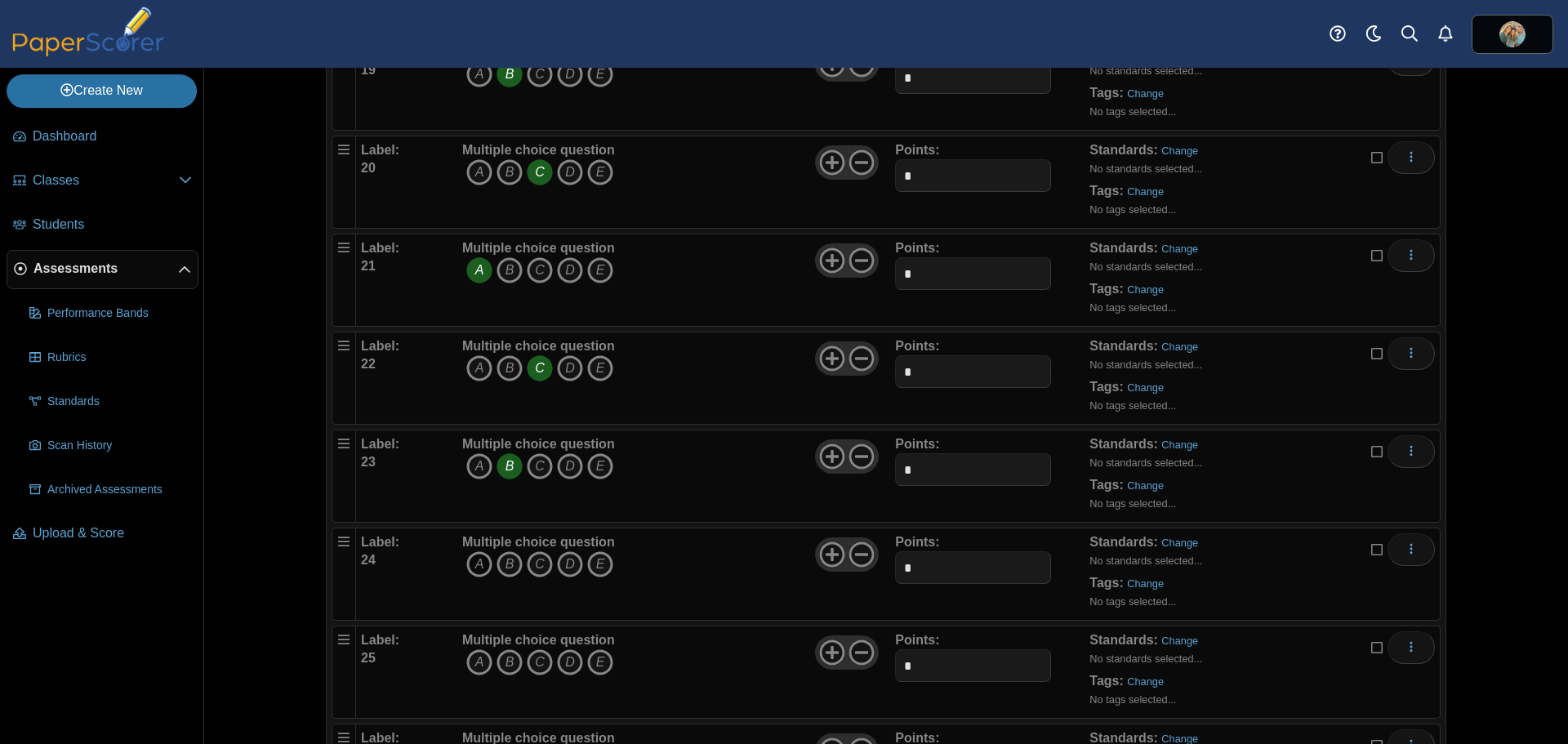
click at [466, 557] on icon "A" at bounding box center [479, 564] width 26 height 26
click at [531, 662] on icon "C" at bounding box center [540, 662] width 26 height 26
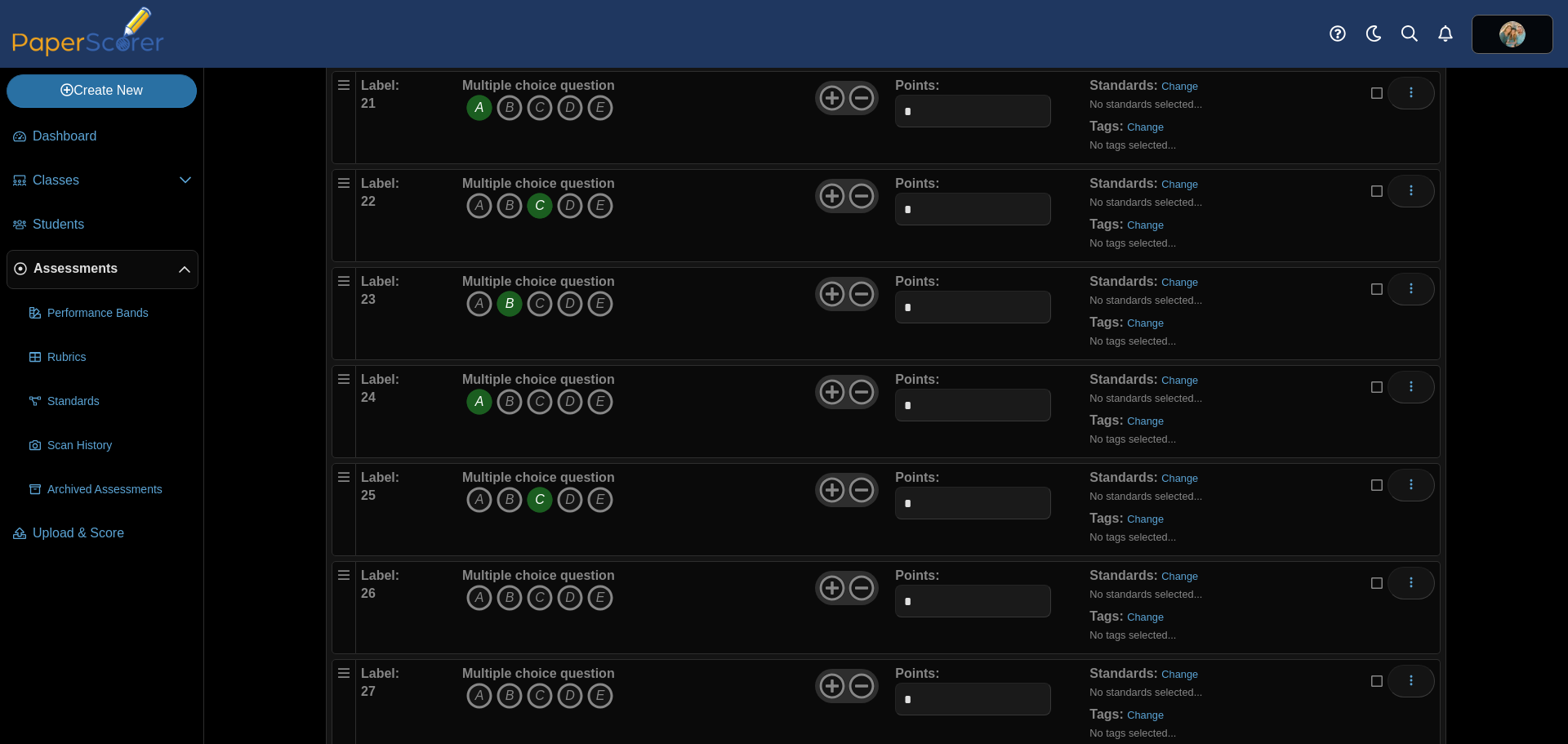
scroll to position [2123, 0]
click at [500, 599] on icon "B" at bounding box center [509, 596] width 26 height 26
click at [530, 697] on icon "C" at bounding box center [540, 694] width 26 height 26
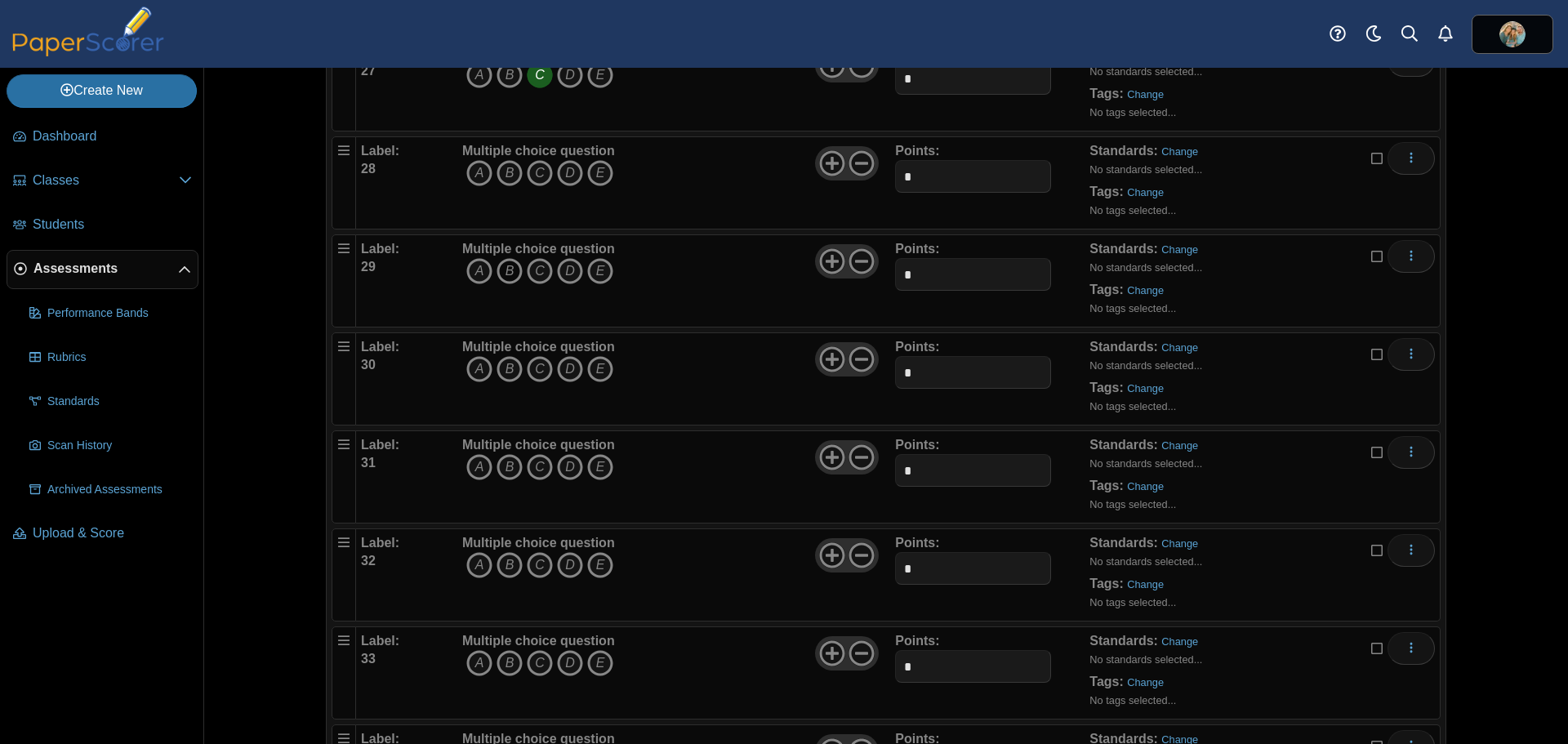
scroll to position [2776, 0]
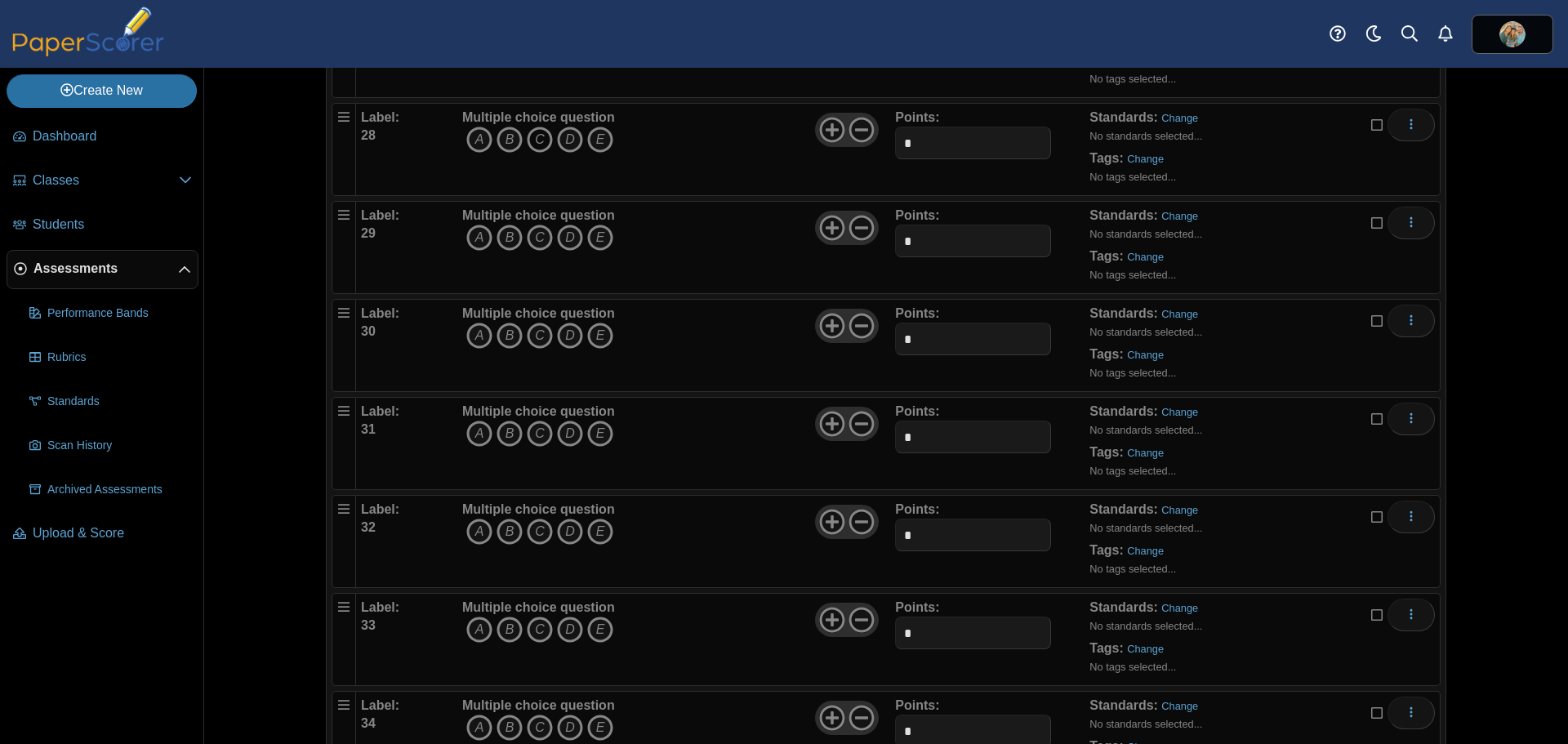
click at [533, 141] on icon "C" at bounding box center [540, 139] width 26 height 26
click at [473, 238] on icon "A" at bounding box center [479, 237] width 26 height 26
click at [536, 335] on icon "C" at bounding box center [540, 335] width 26 height 26
click at [505, 430] on icon "B" at bounding box center [509, 433] width 26 height 26
click at [536, 528] on icon "C" at bounding box center [540, 531] width 26 height 26
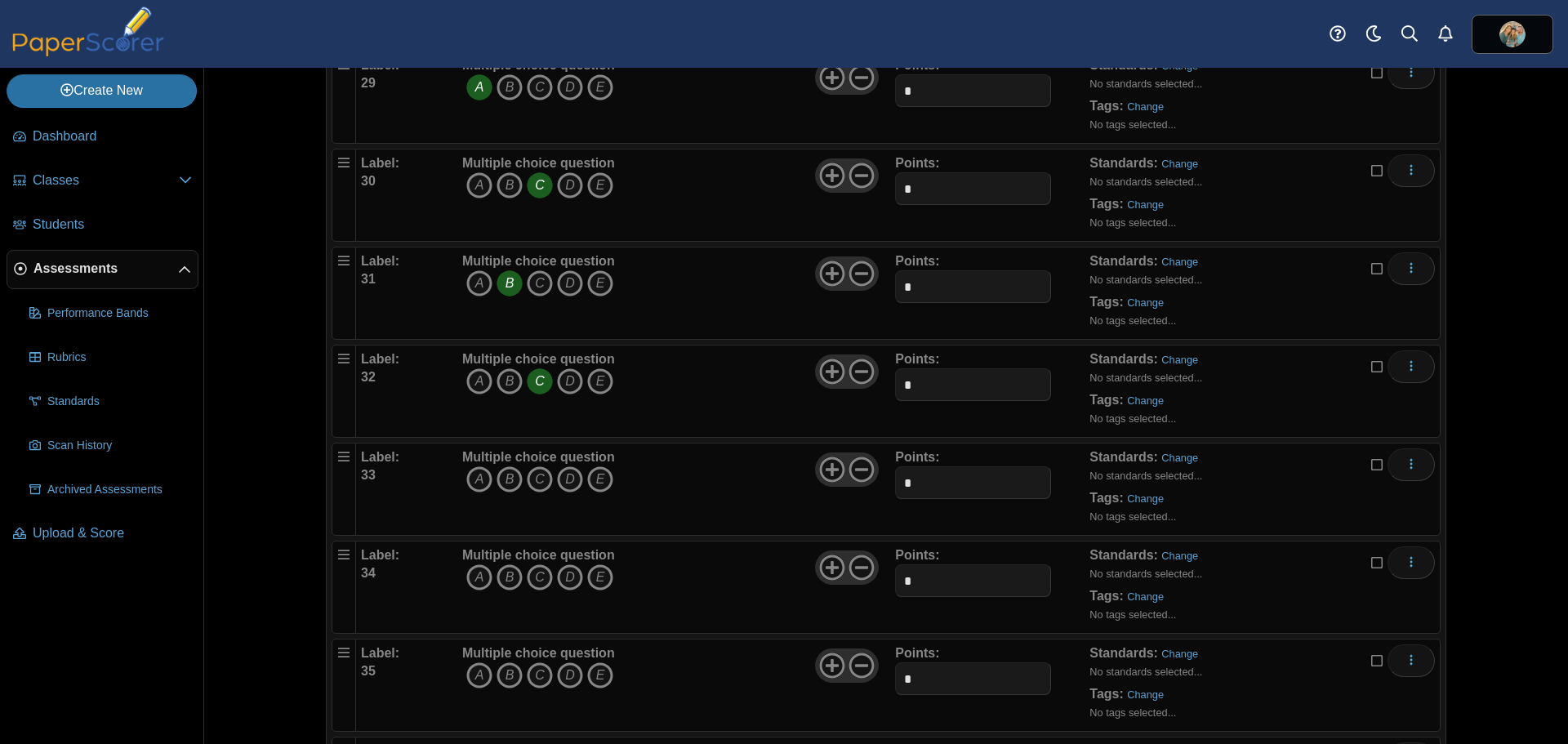
scroll to position [2939, 0]
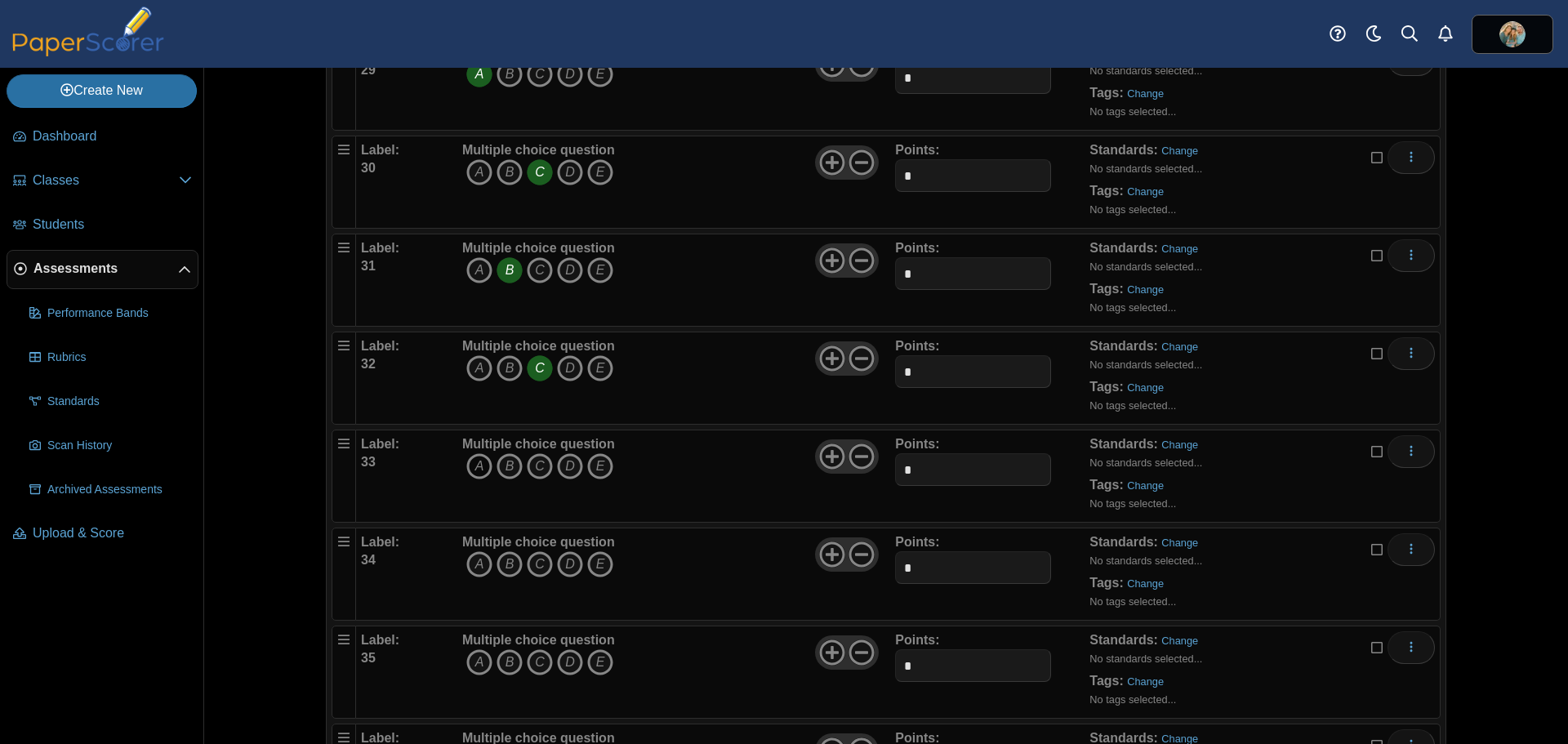
click at [475, 465] on icon "A" at bounding box center [479, 465] width 26 height 26
click at [557, 561] on icon "D" at bounding box center [569, 564] width 26 height 26
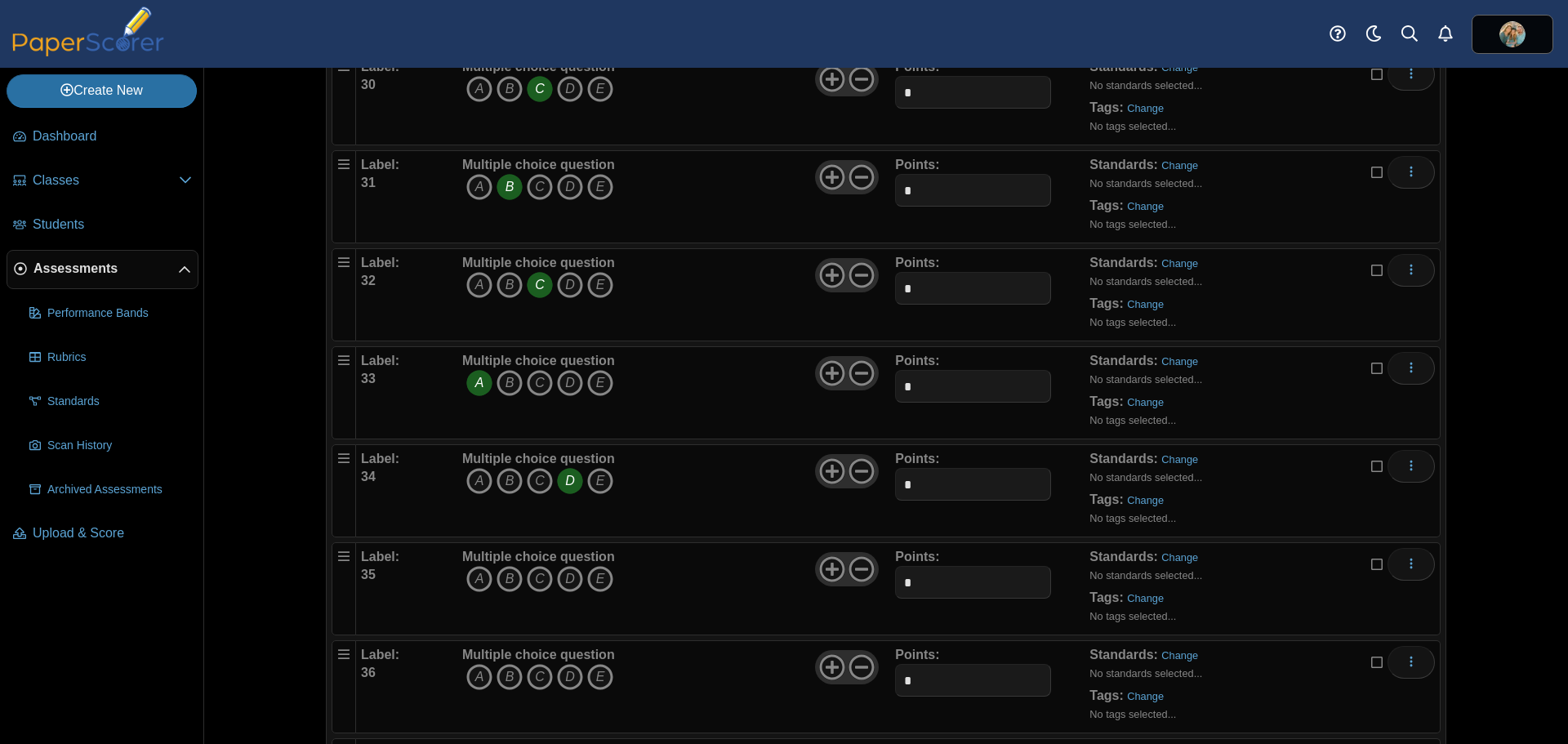
scroll to position [3102, 0]
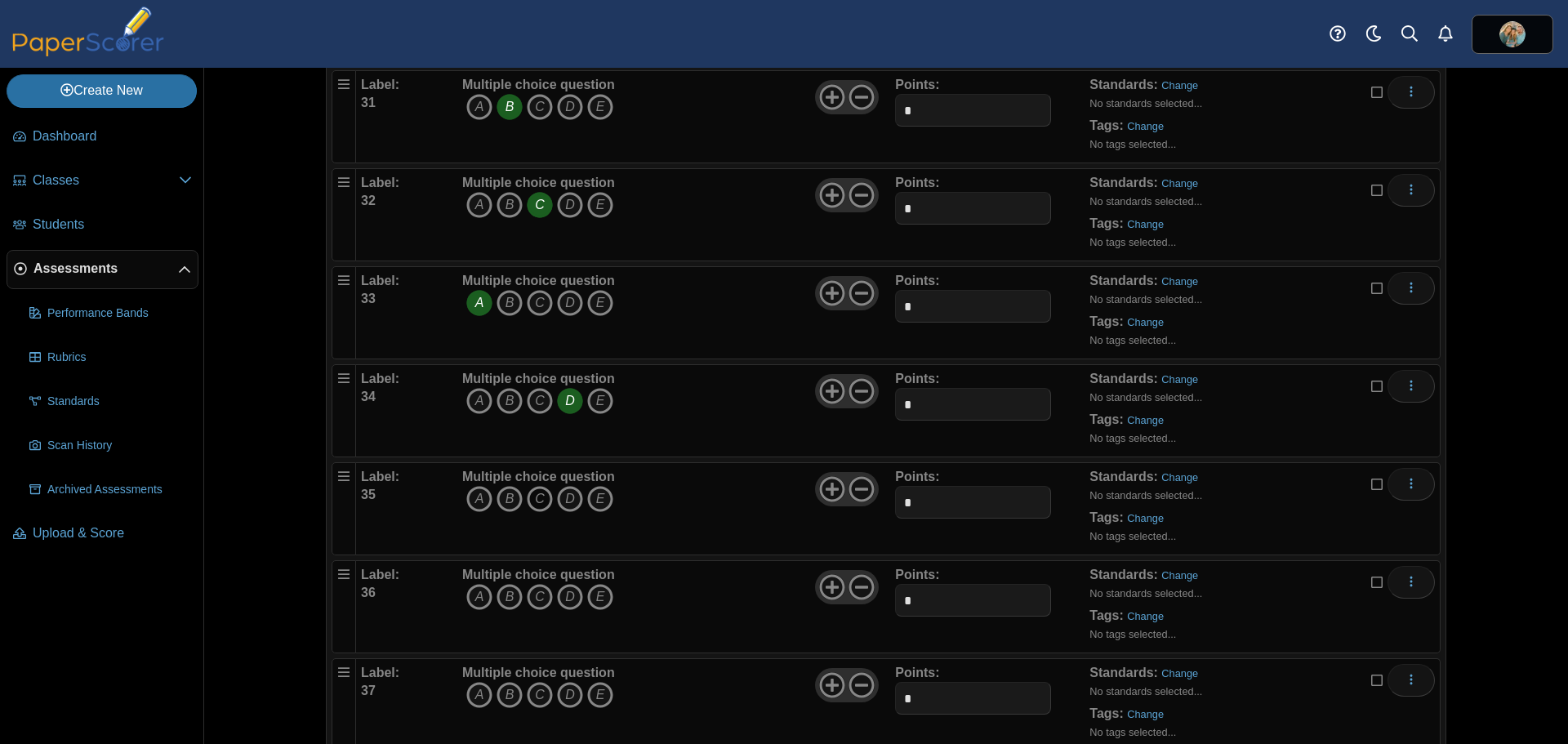
click at [538, 501] on icon "C" at bounding box center [540, 499] width 26 height 26
click at [473, 592] on icon "A" at bounding box center [479, 596] width 26 height 26
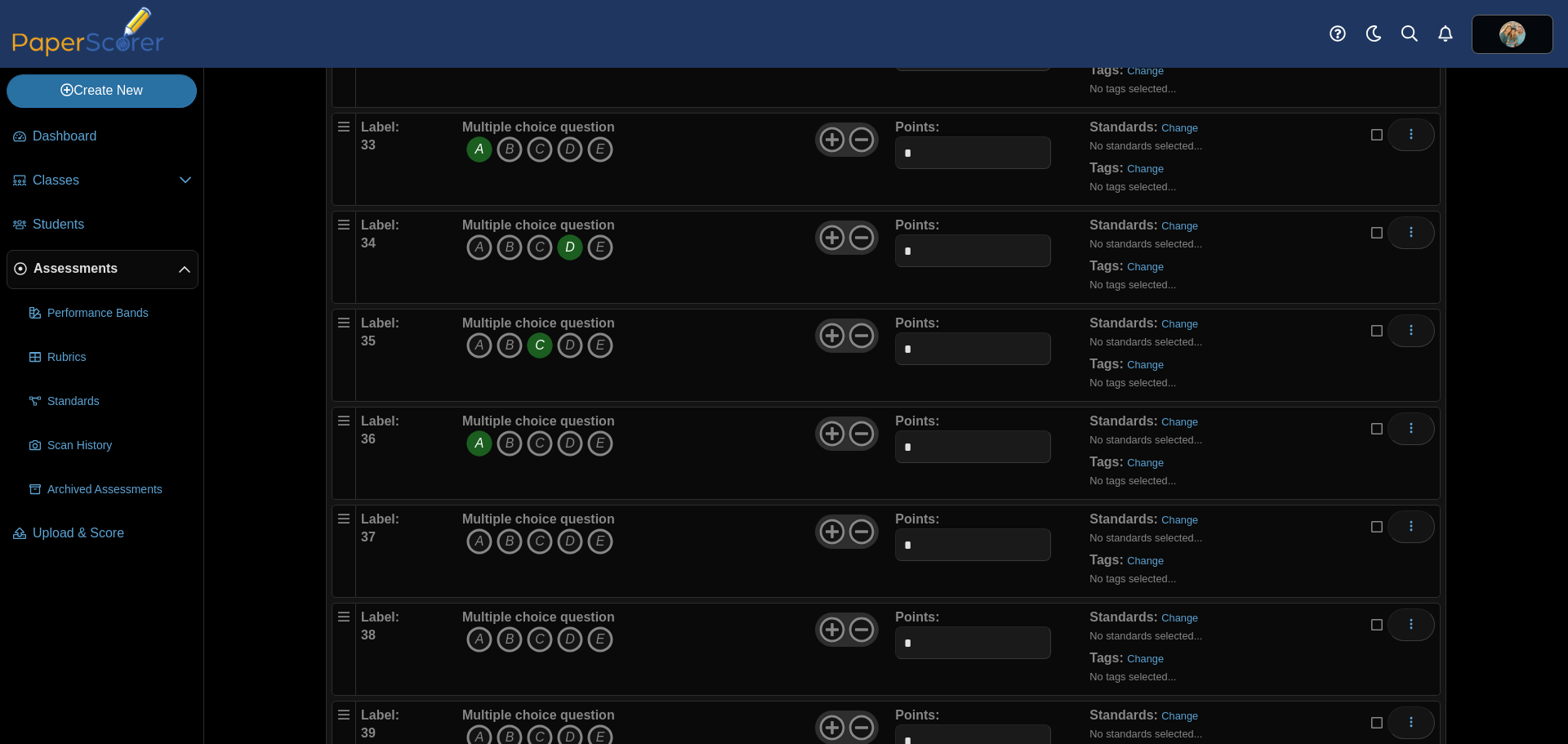
scroll to position [3348, 0]
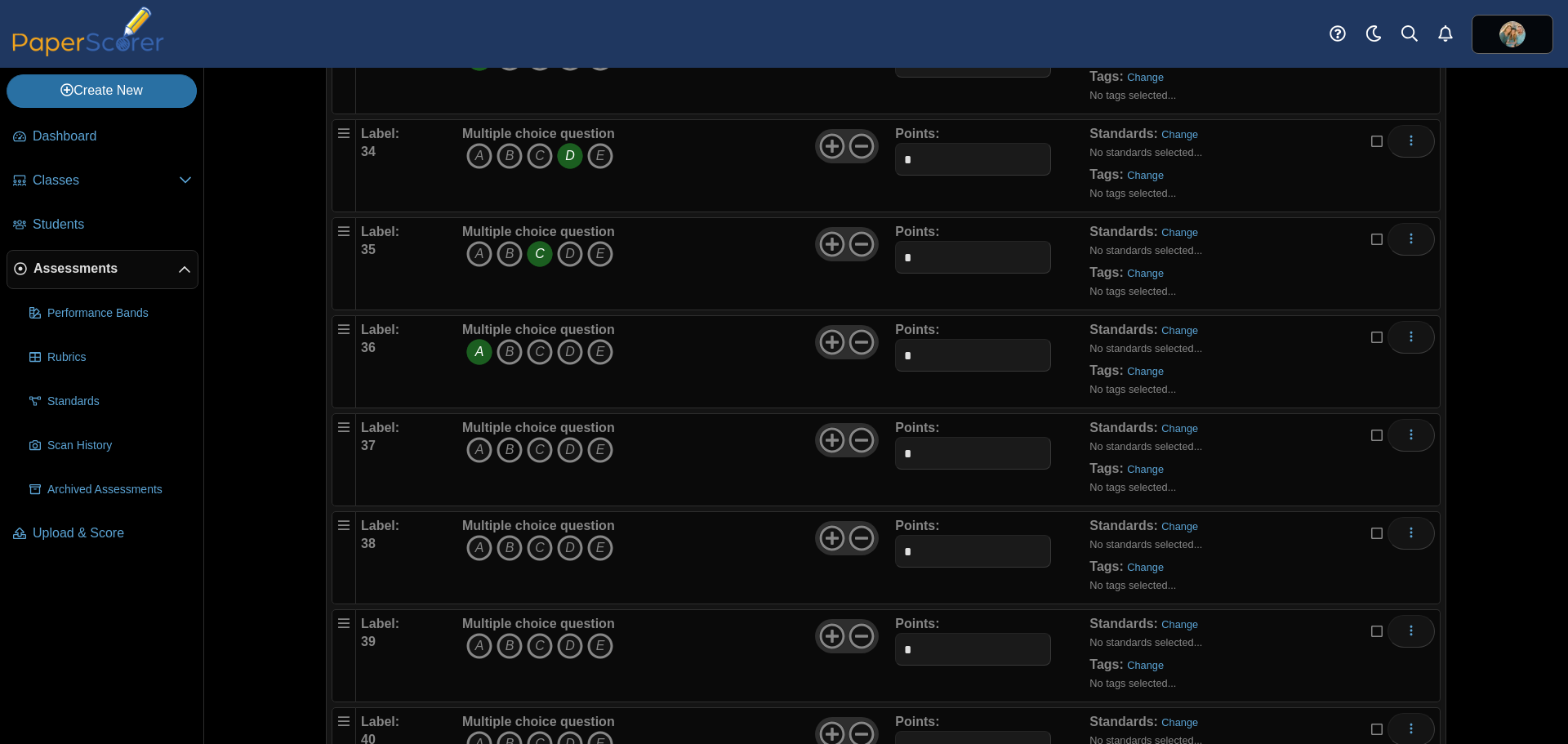
click at [505, 448] on icon "B" at bounding box center [509, 449] width 26 height 26
click at [559, 548] on icon "D" at bounding box center [569, 547] width 26 height 26
click at [478, 643] on icon "A" at bounding box center [479, 646] width 26 height 26
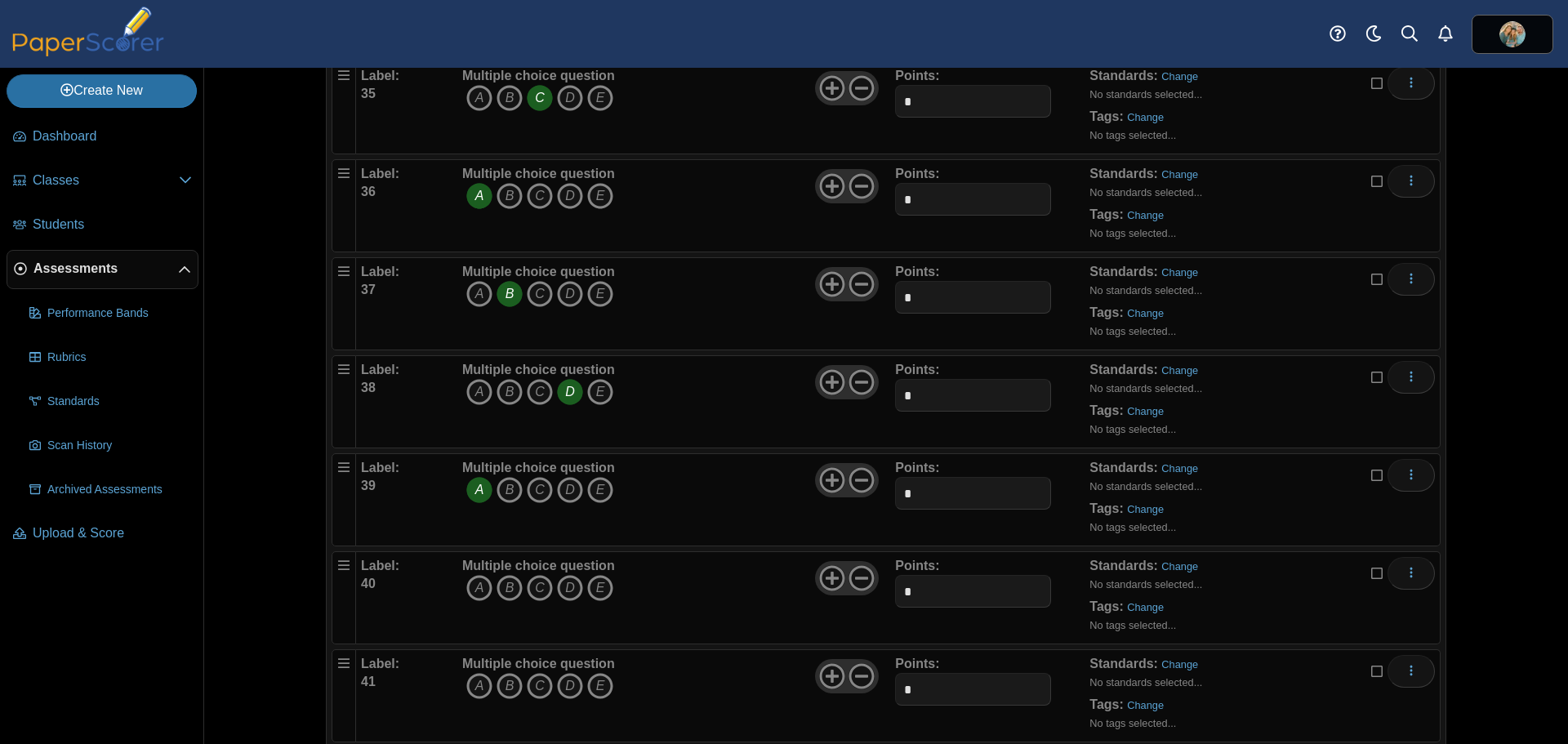
scroll to position [3511, 0]
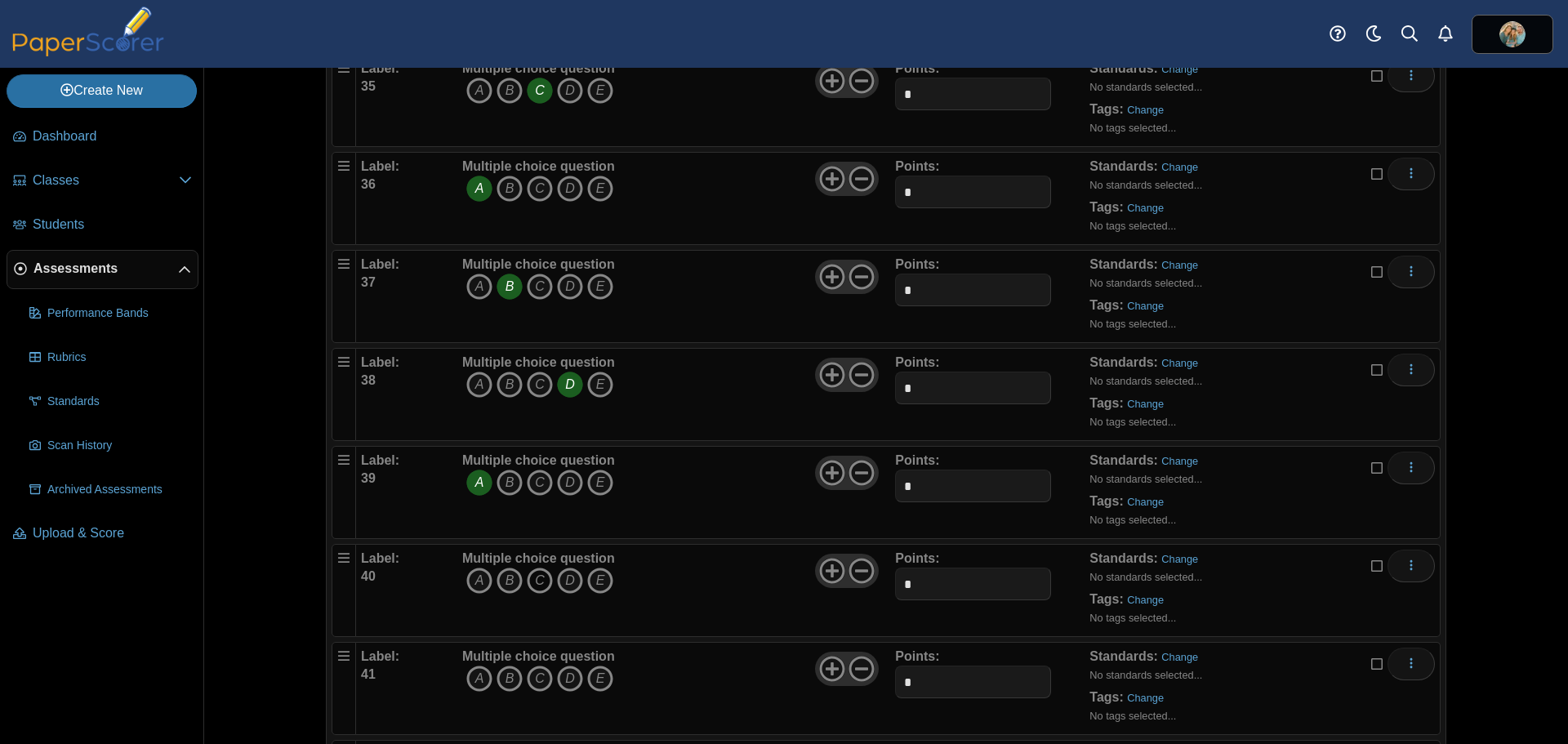
click at [533, 580] on icon "C" at bounding box center [540, 580] width 26 height 26
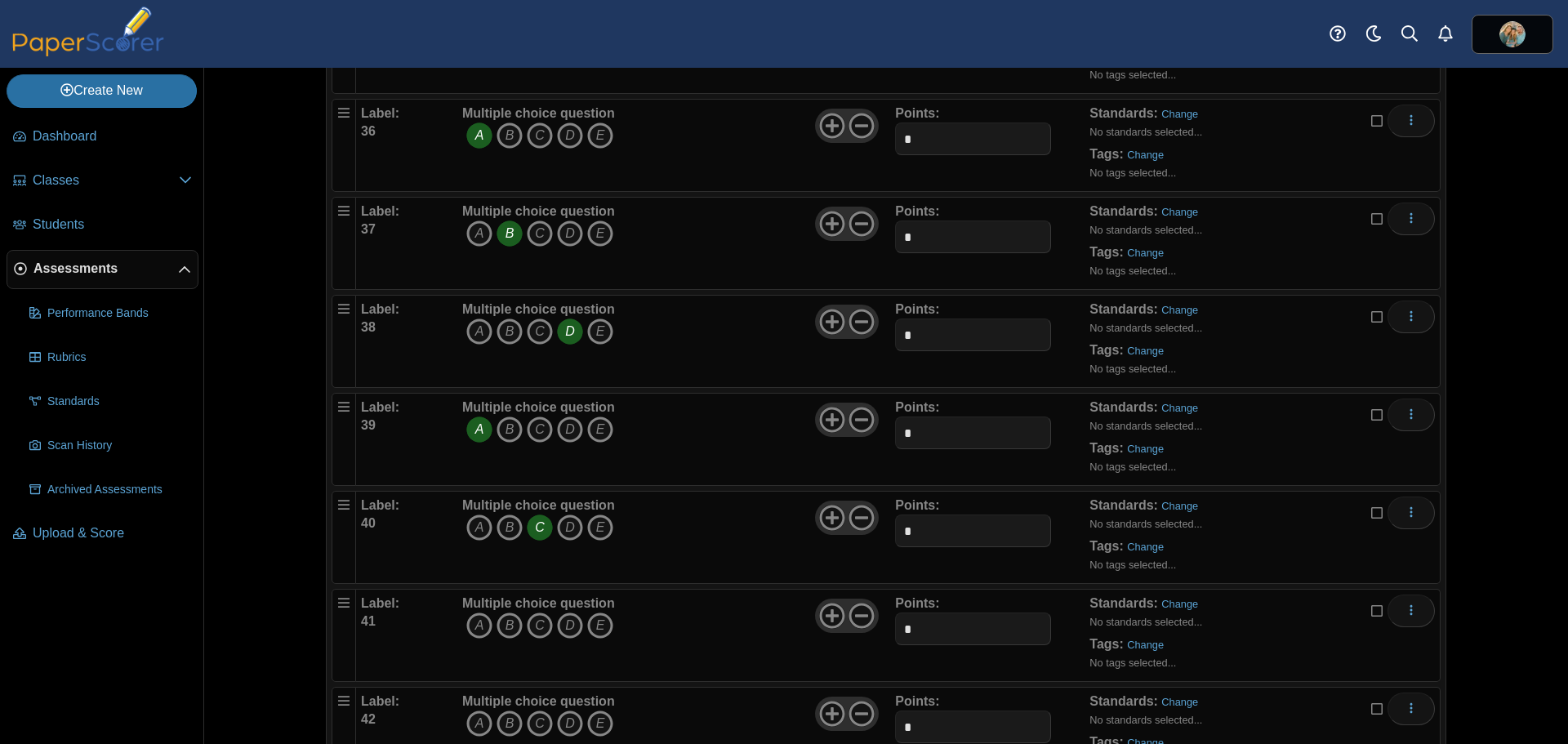
scroll to position [3593, 0]
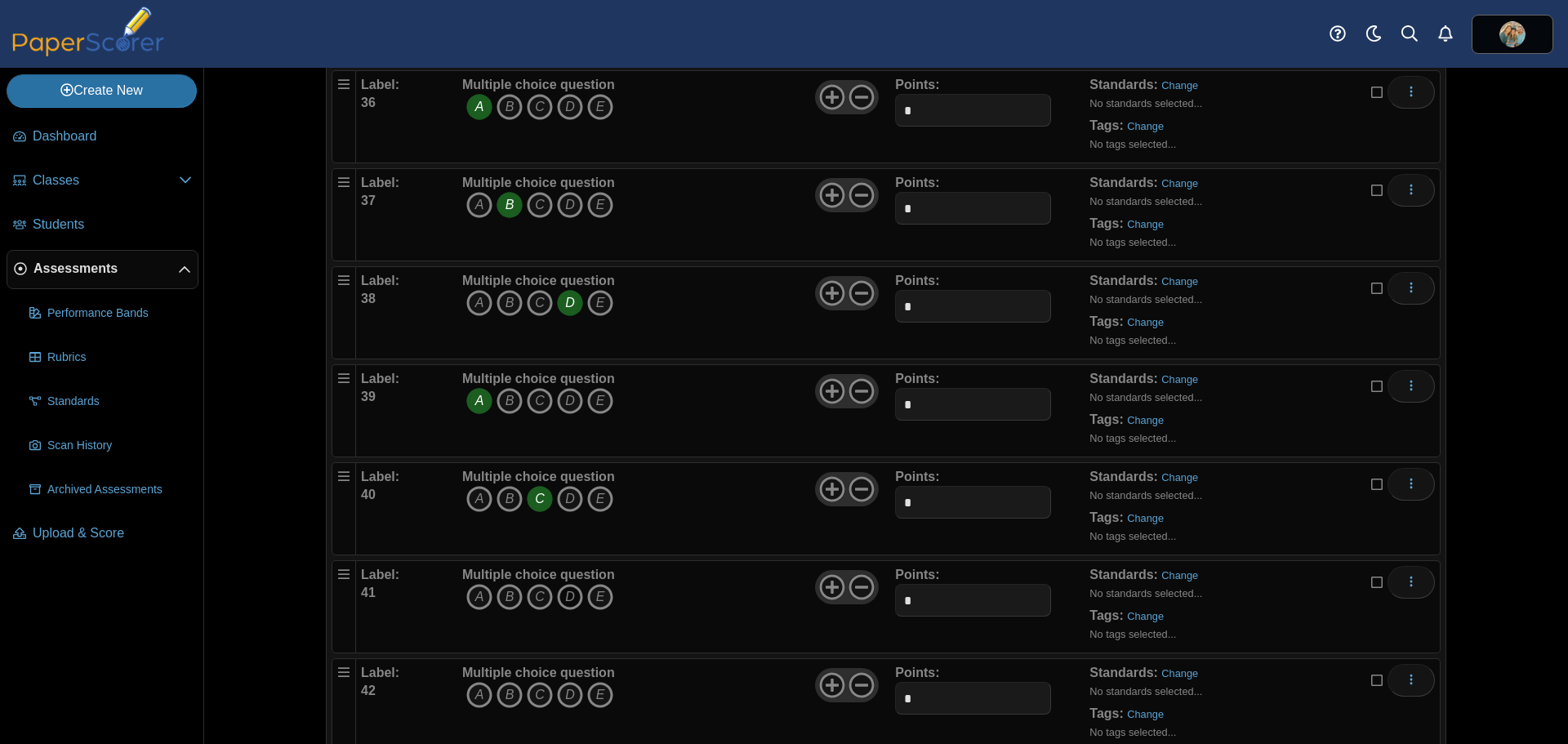
click at [561, 594] on icon "D" at bounding box center [569, 596] width 26 height 26
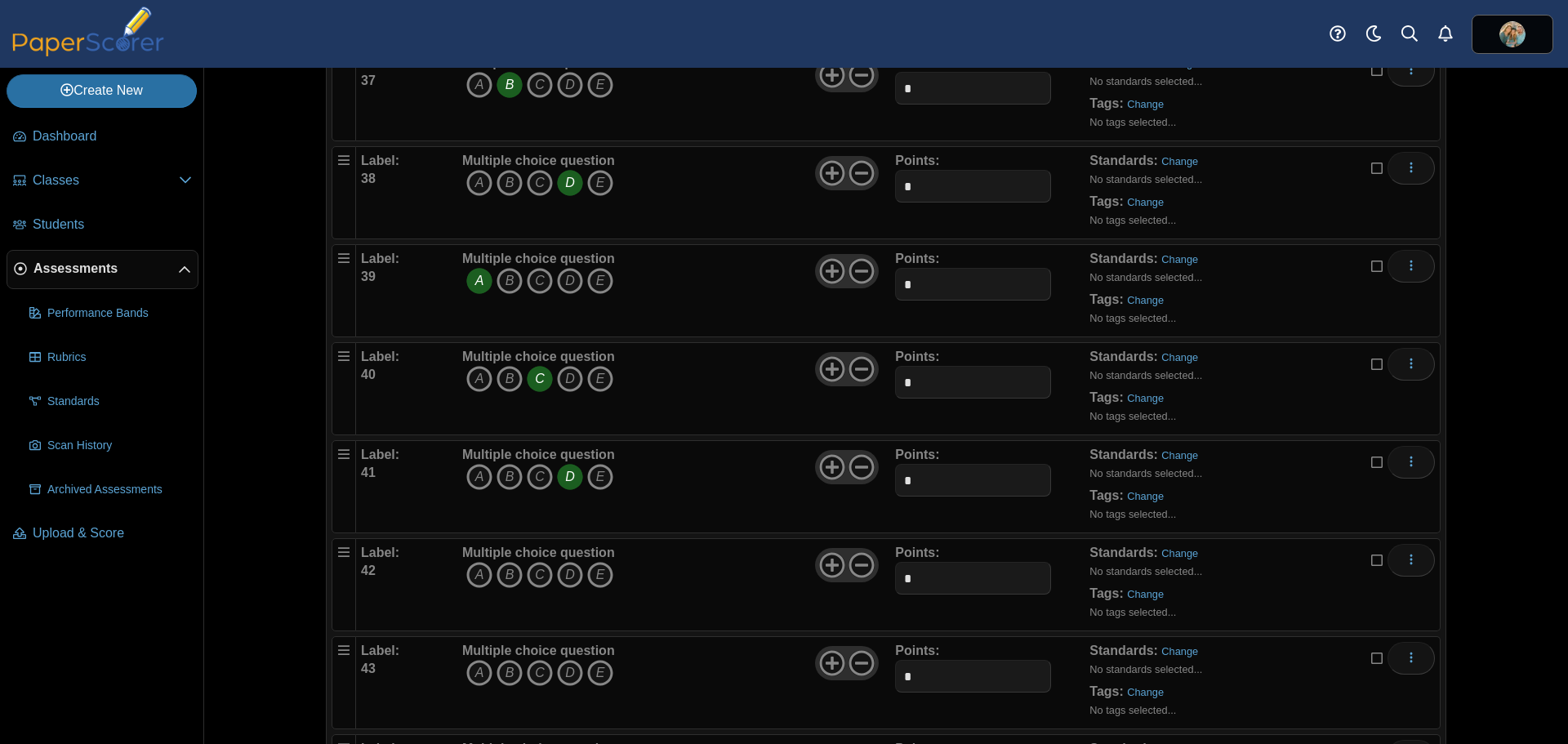
scroll to position [3837, 0]
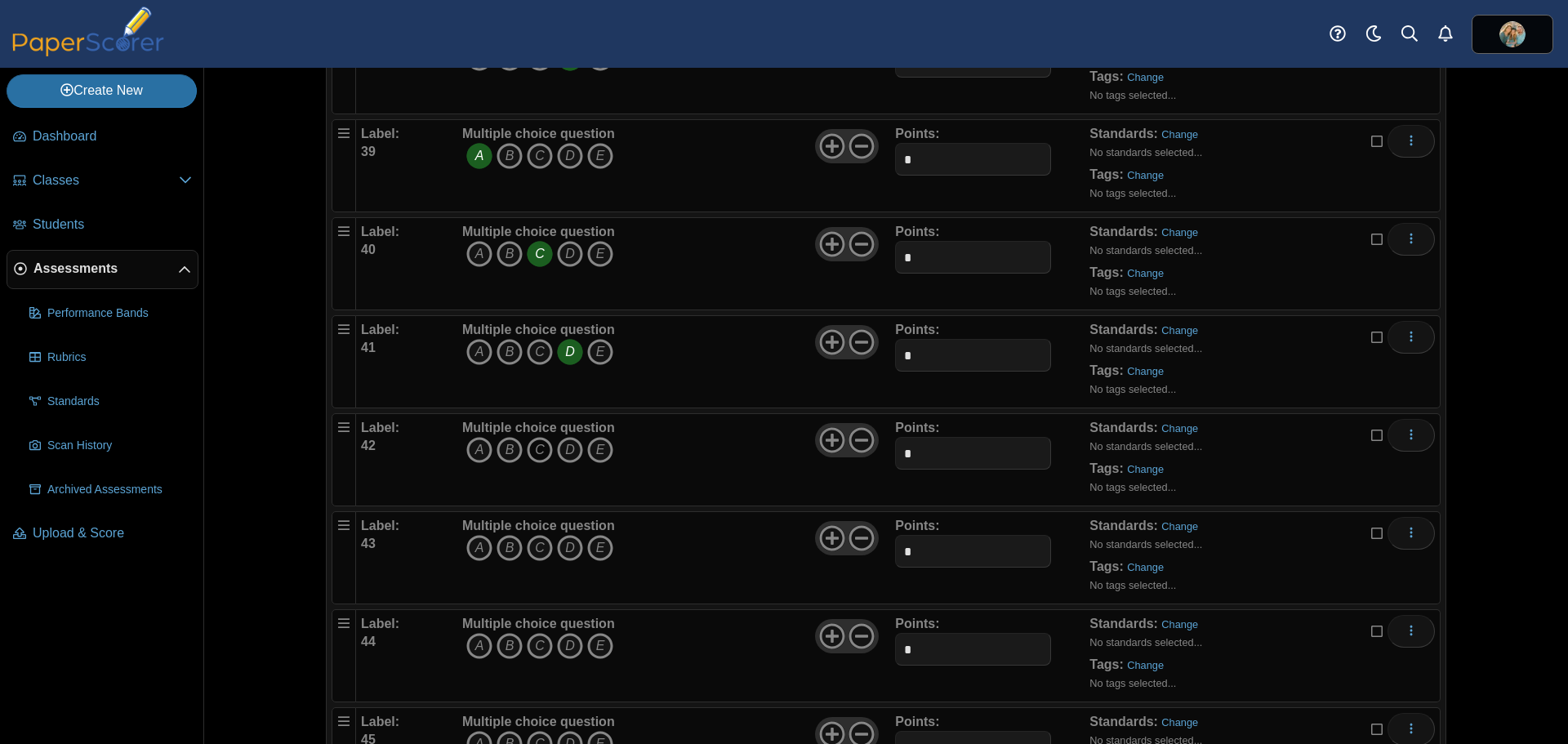
click at [531, 455] on icon "C" at bounding box center [540, 449] width 26 height 26
click at [505, 549] on icon "B" at bounding box center [509, 547] width 26 height 26
click at [531, 645] on icon "C" at bounding box center [540, 646] width 26 height 26
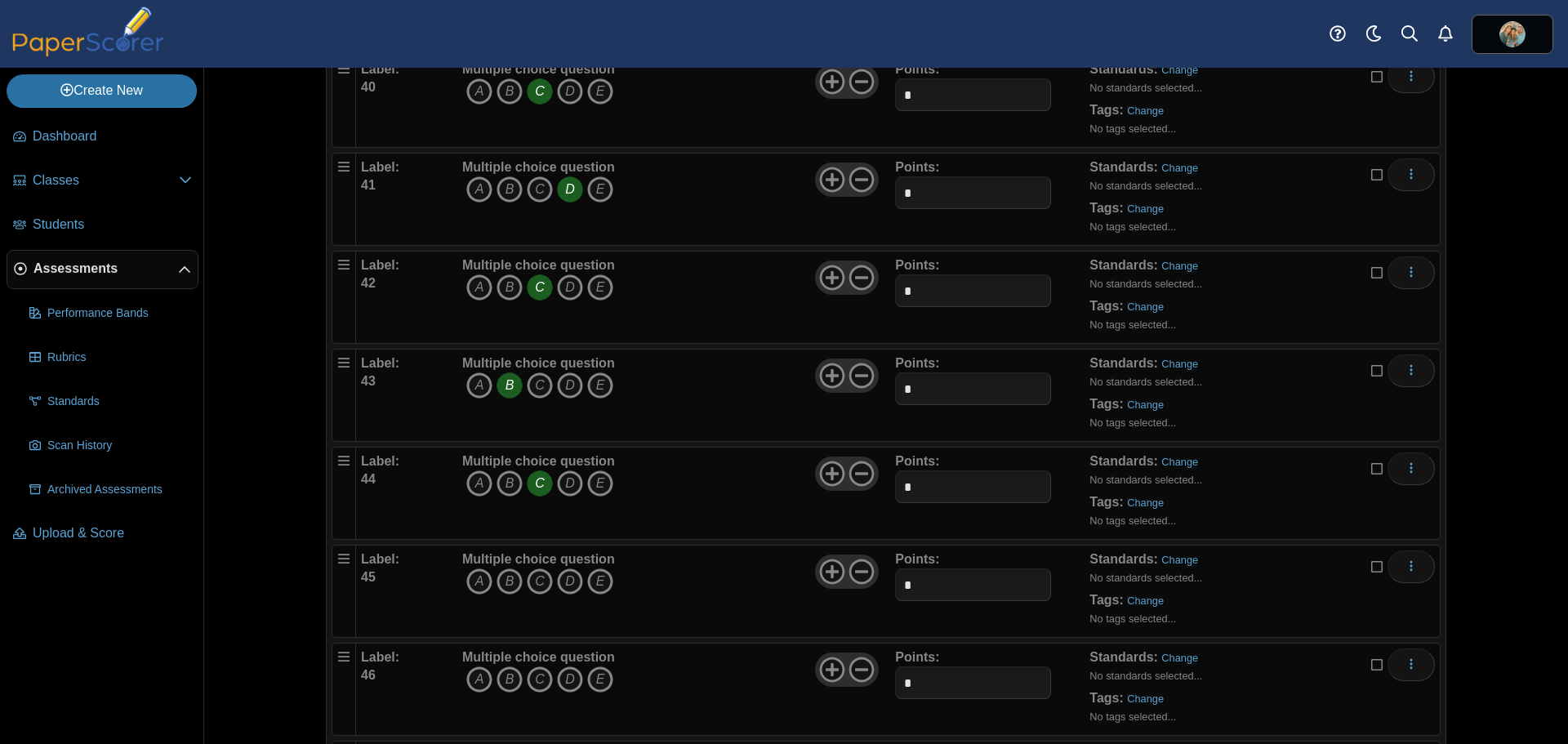
scroll to position [4000, 0]
click at [531, 586] on icon "C" at bounding box center [540, 580] width 26 height 26
click at [469, 675] on icon "A" at bounding box center [479, 678] width 26 height 26
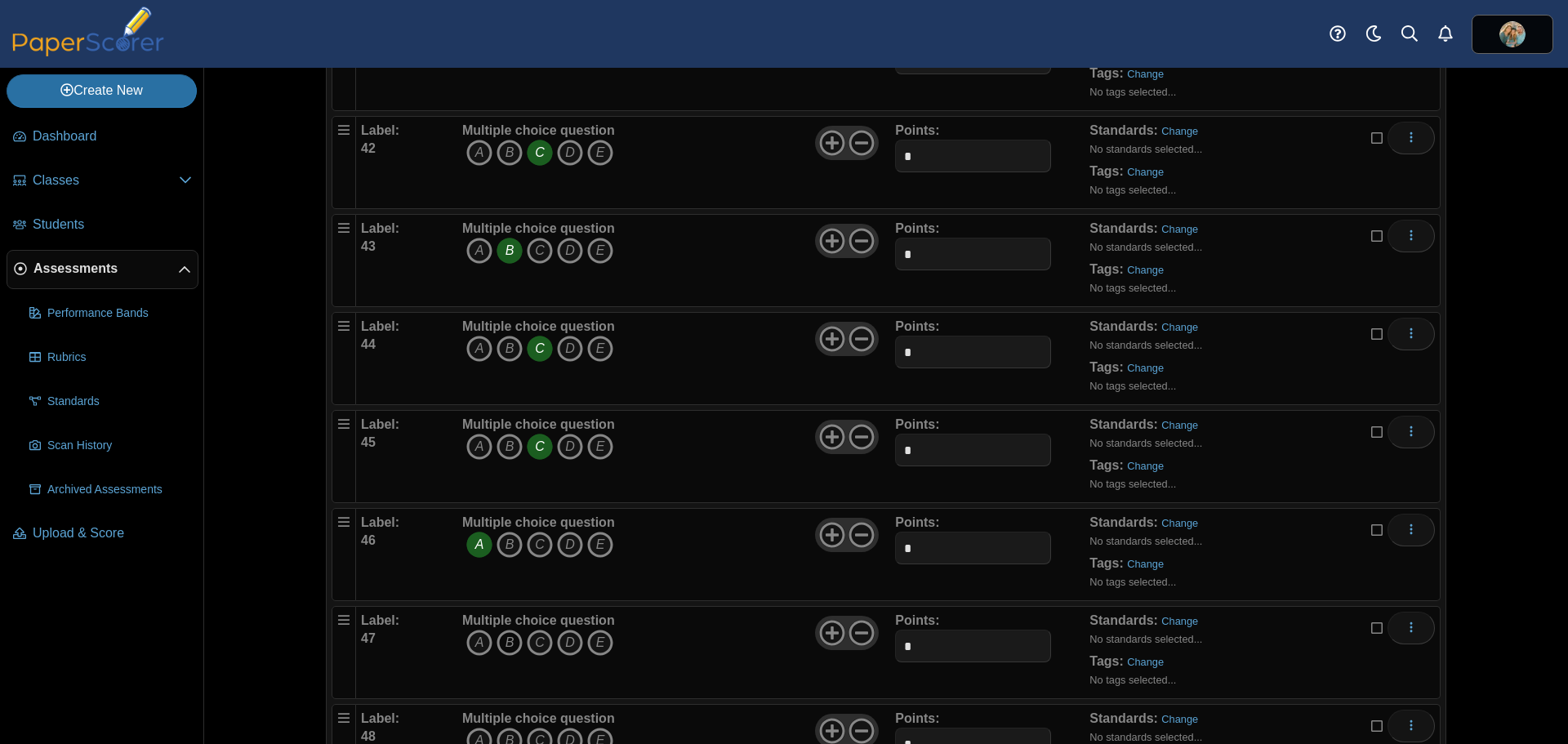
scroll to position [4164, 0]
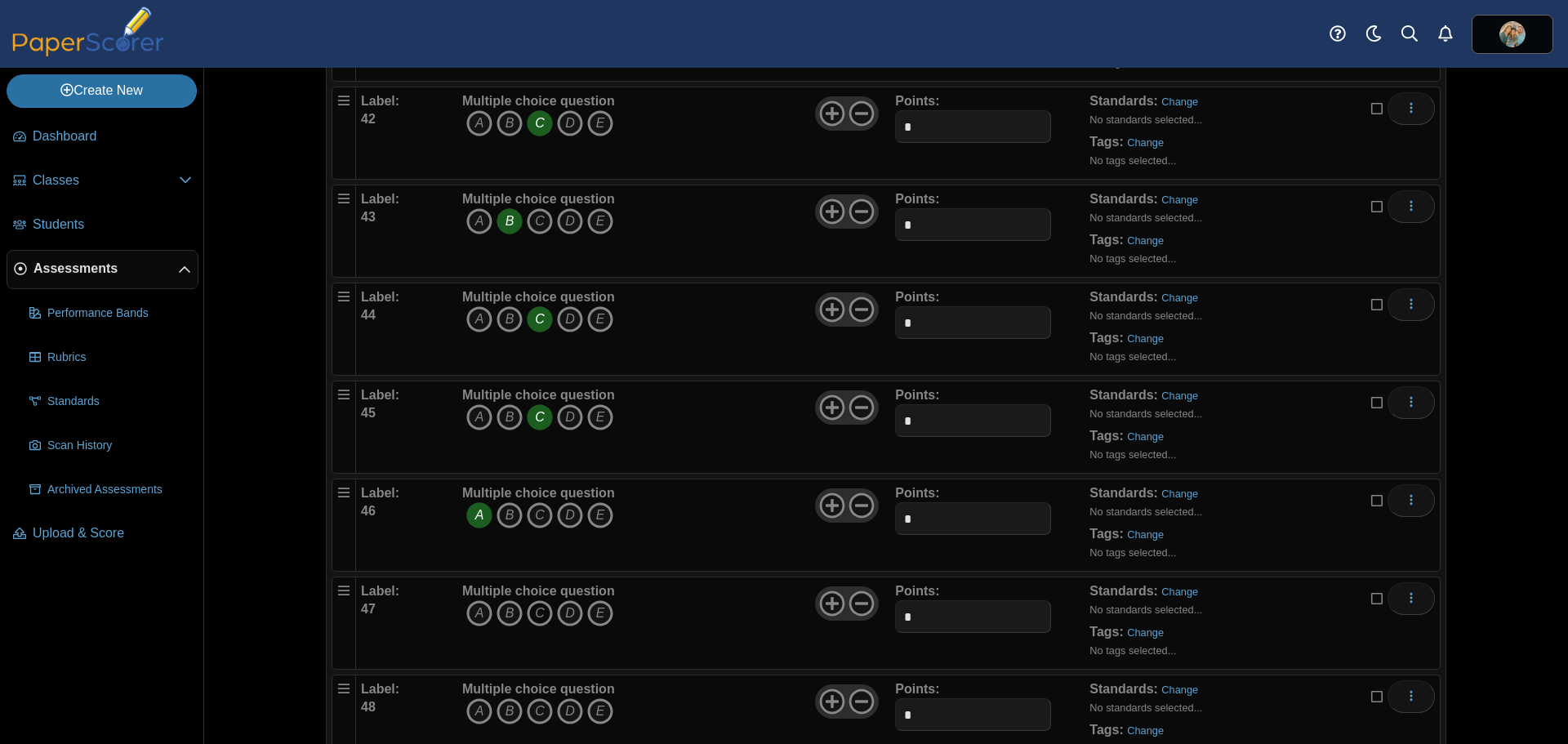
click at [530, 611] on icon "C" at bounding box center [540, 612] width 26 height 26
click at [557, 709] on icon "D" at bounding box center [569, 711] width 26 height 26
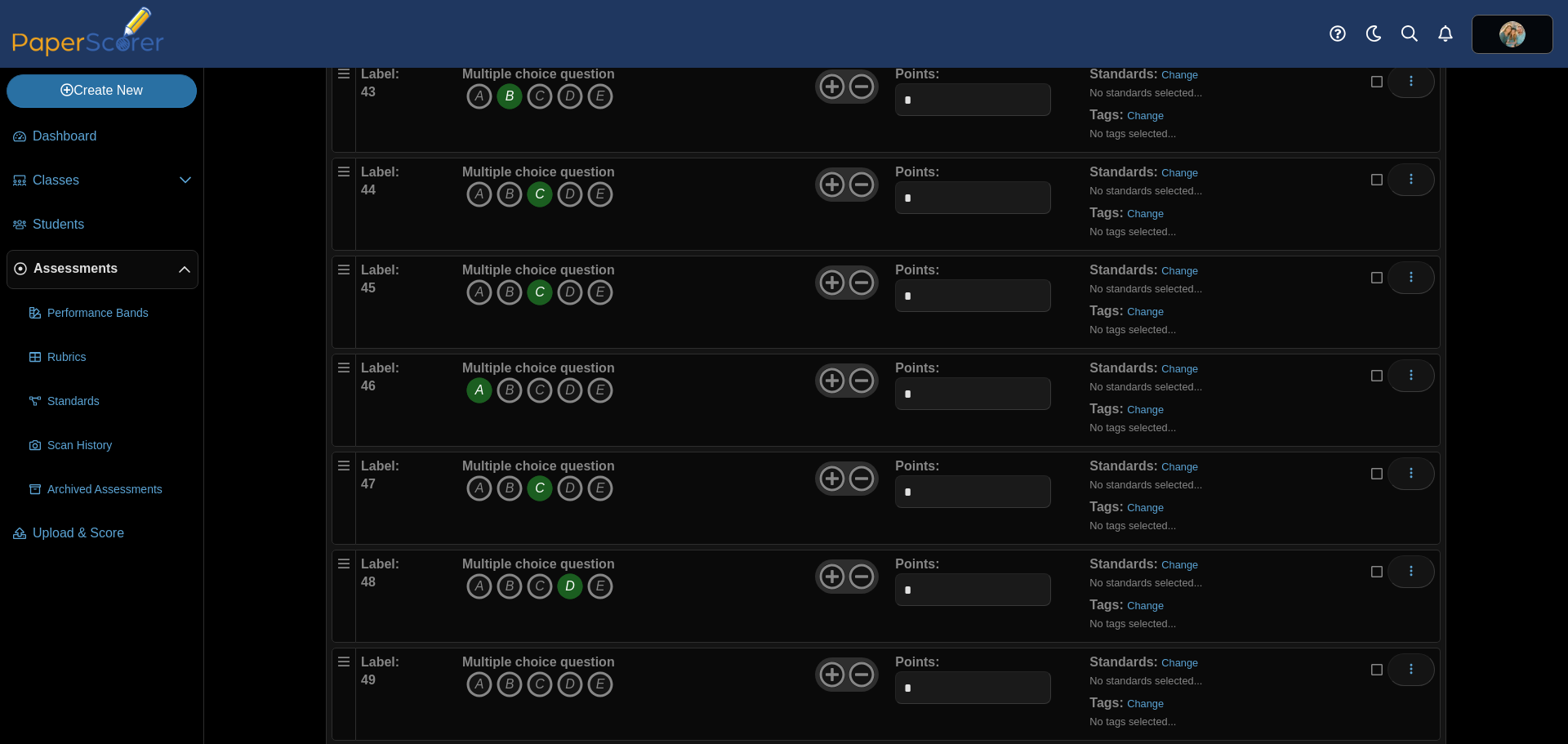
scroll to position [4409, 0]
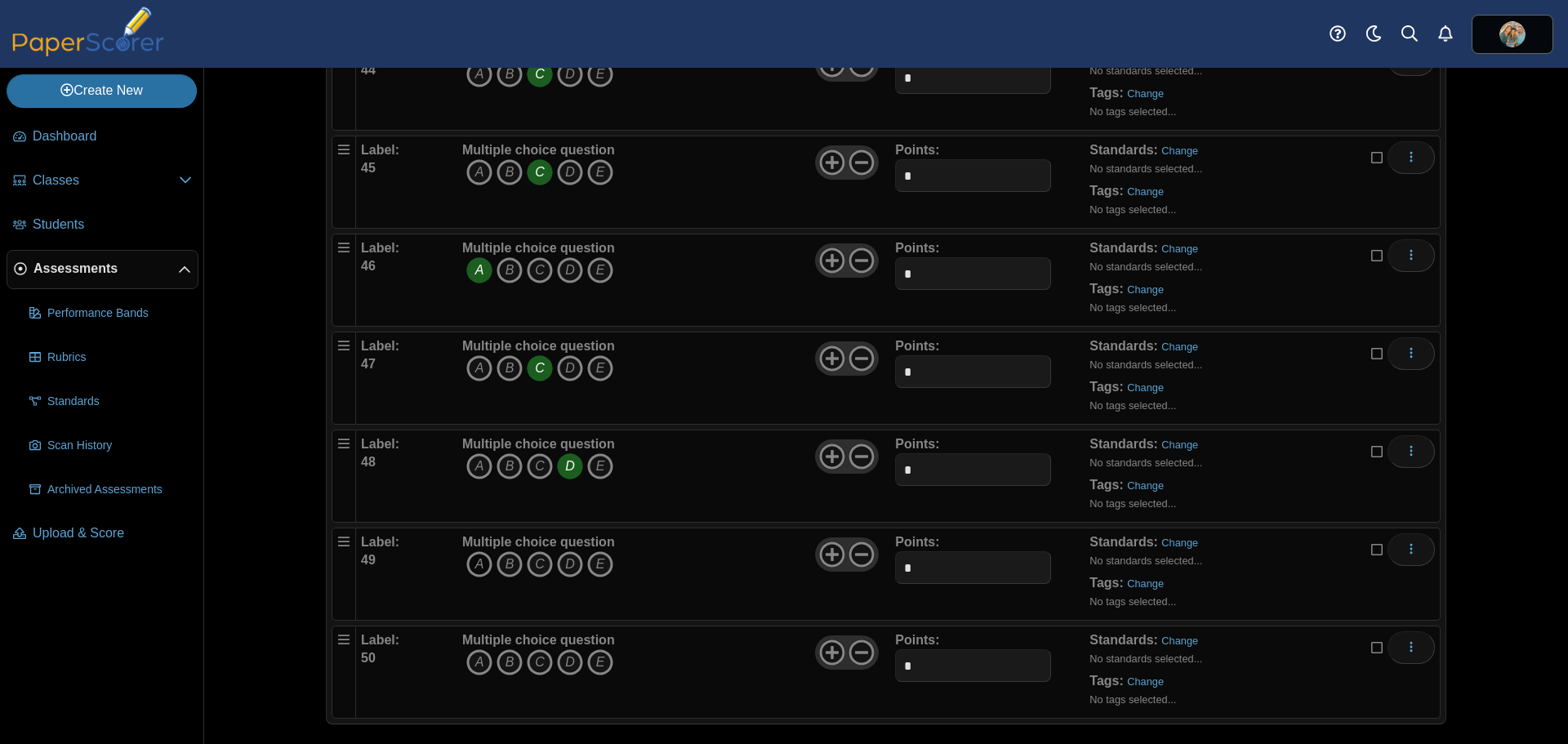
click at [473, 565] on icon "A" at bounding box center [479, 564] width 26 height 26
click at [530, 658] on icon "C" at bounding box center [540, 662] width 26 height 26
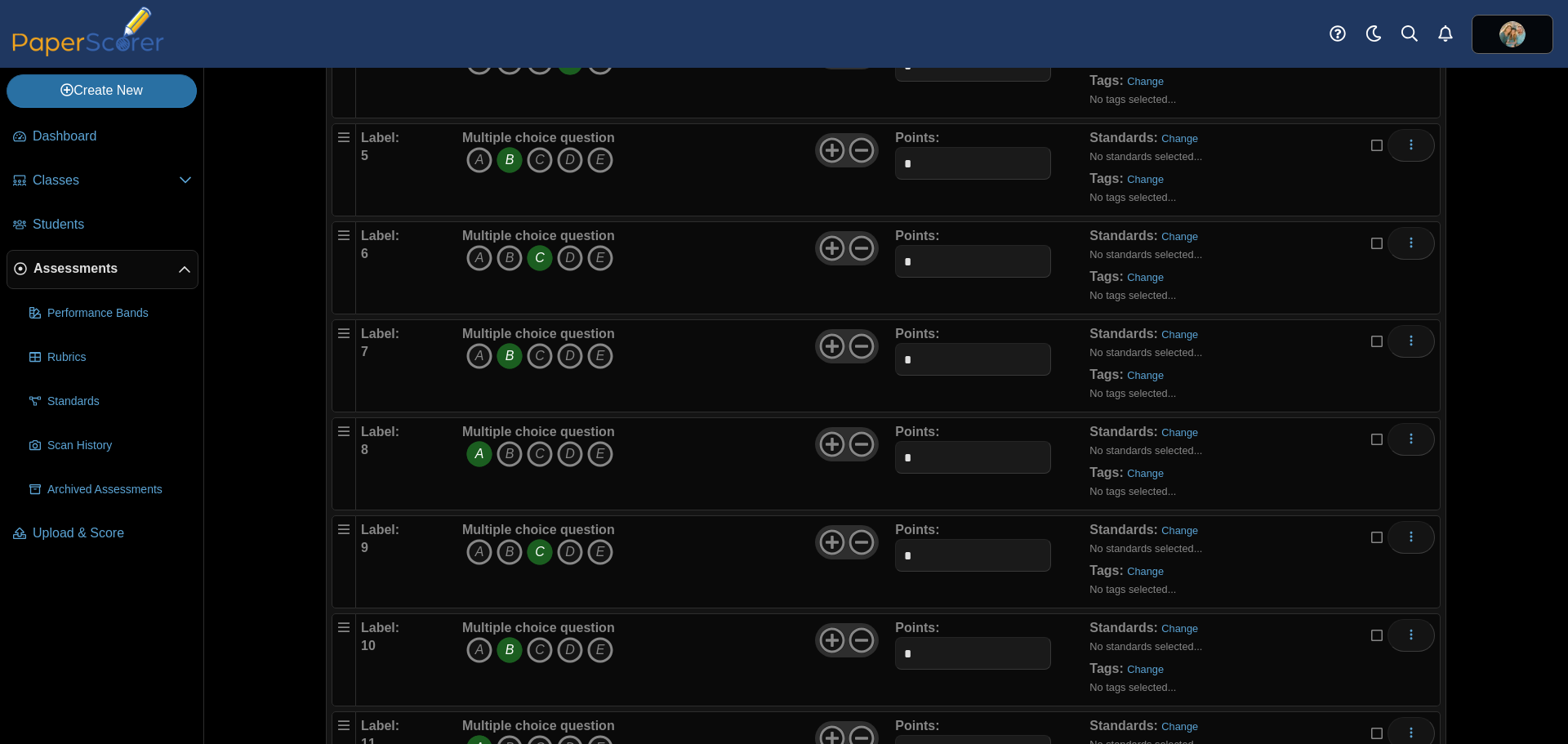
scroll to position [0, 0]
